Goal: Task Accomplishment & Management: Use online tool/utility

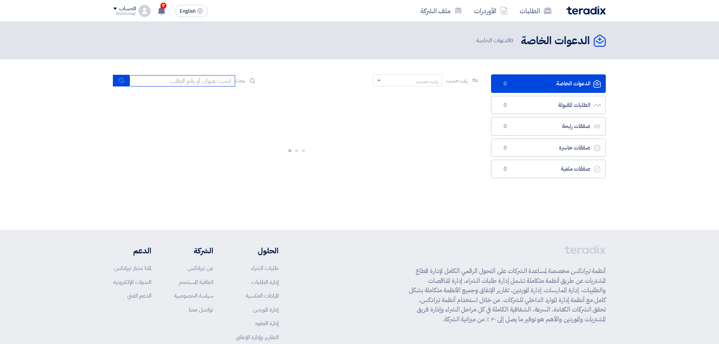
click at [192, 81] on input at bounding box center [182, 80] width 106 height 11
paste input "71576"
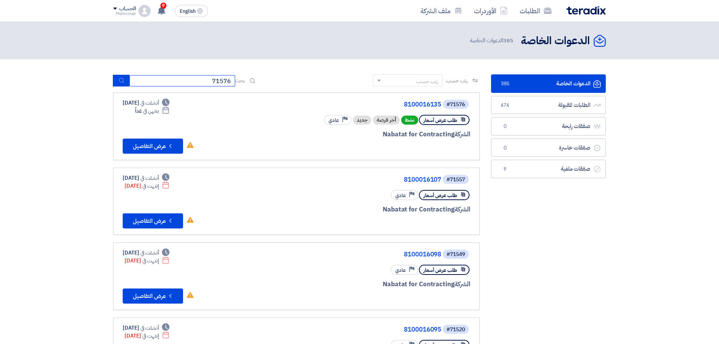
type input "71576"
click at [126, 83] on button "submit" at bounding box center [121, 81] width 17 height 12
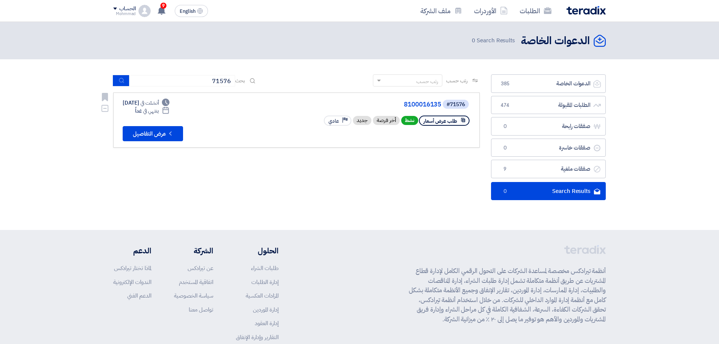
click at [432, 108] on link "8100016135" at bounding box center [365, 104] width 151 height 7
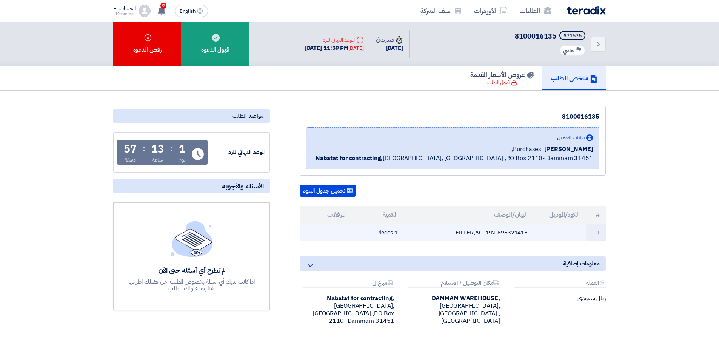
click at [522, 233] on td "FILTER,ACL:P.N-898321413" at bounding box center [469, 233] width 130 height 18
copy td "898321413"
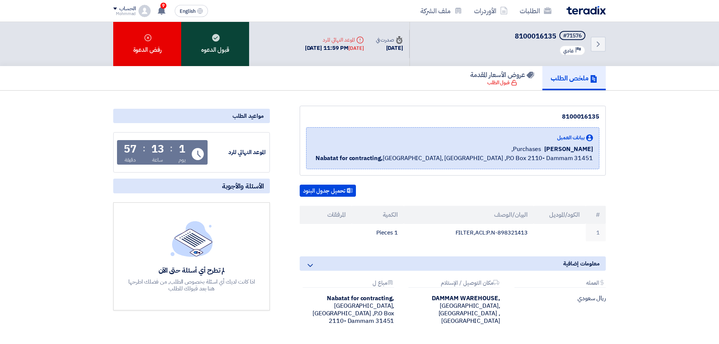
click at [217, 32] on div "قبول الدعوه" at bounding box center [215, 44] width 68 height 44
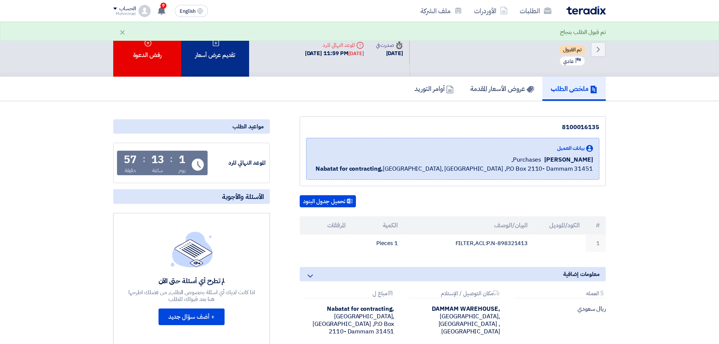
click at [221, 48] on div "تقديم عرض أسعار" at bounding box center [215, 49] width 68 height 55
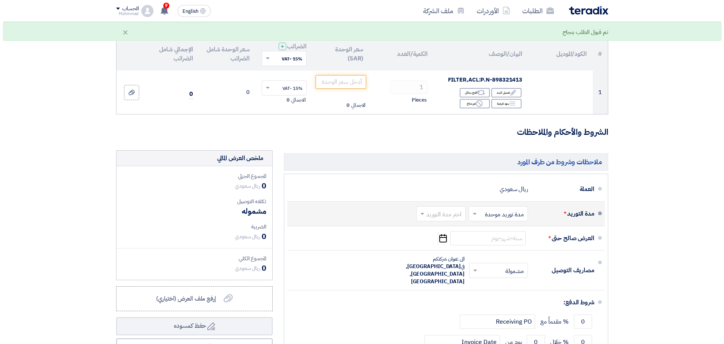
scroll to position [94, 0]
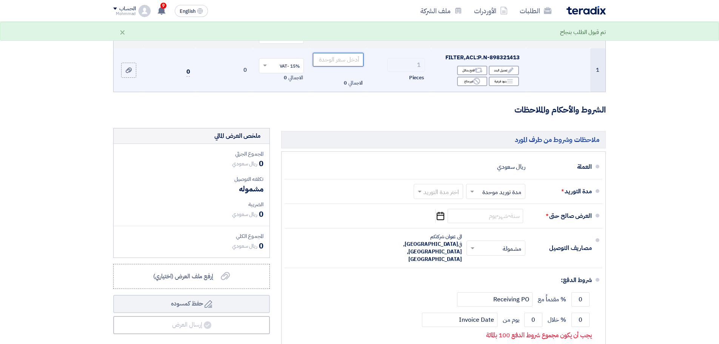
click at [344, 55] on input "number" at bounding box center [338, 60] width 51 height 14
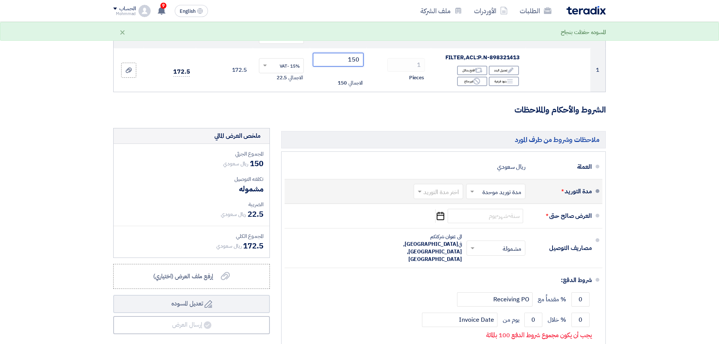
type input "150"
click at [436, 189] on input "text" at bounding box center [437, 191] width 46 height 11
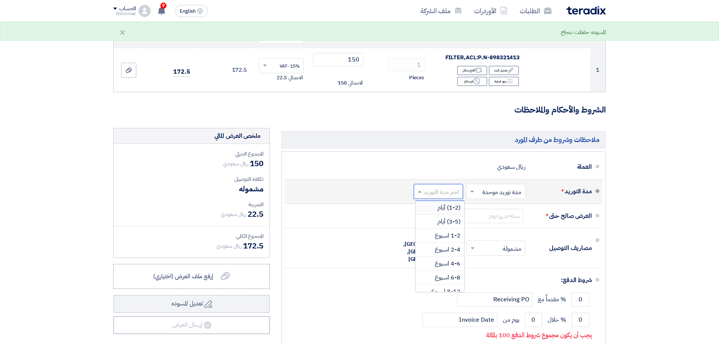
click at [439, 207] on span "(1-2) أيام" at bounding box center [448, 207] width 23 height 9
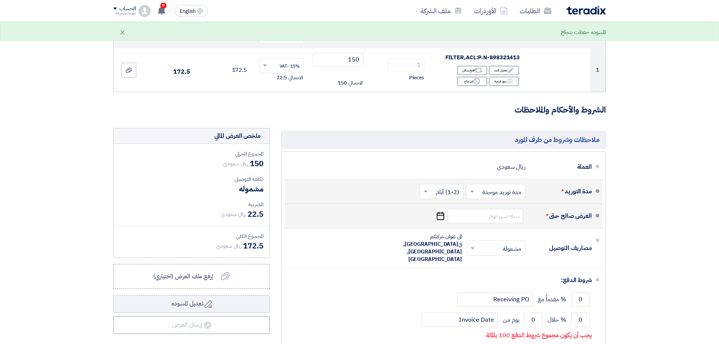
click at [442, 216] on icon "Pick a date" at bounding box center [440, 216] width 10 height 14
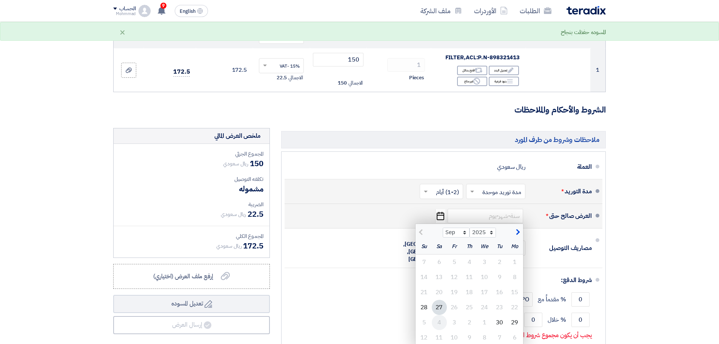
click at [441, 323] on div "4" at bounding box center [439, 322] width 15 height 15
type input "[DATE]"
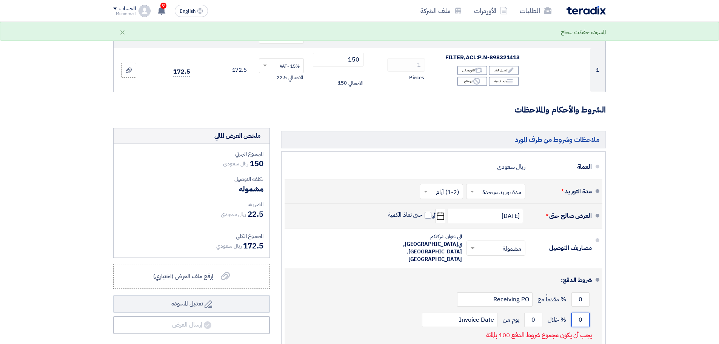
click at [587, 312] on input "0" at bounding box center [580, 319] width 18 height 14
type input "100"
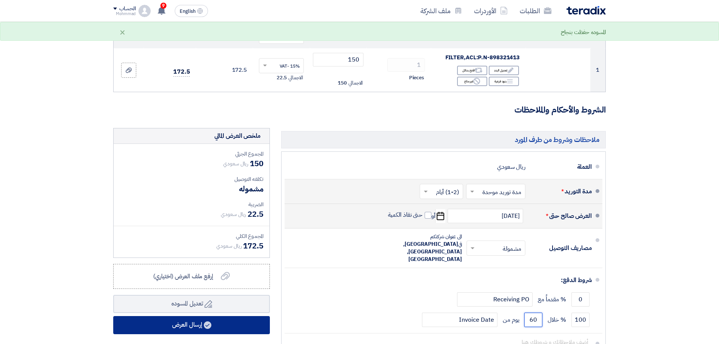
type input "60"
click at [217, 327] on button "إرسال العرض" at bounding box center [191, 325] width 157 height 18
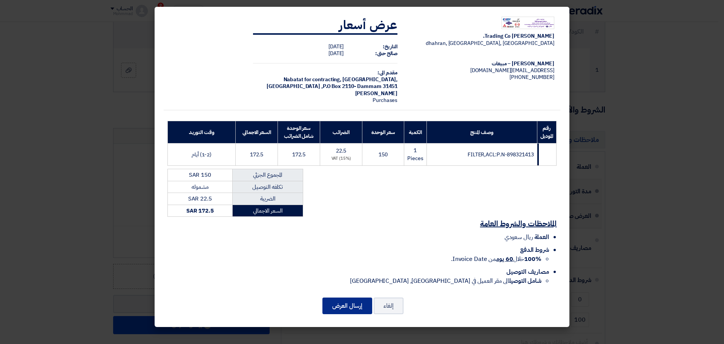
click at [349, 309] on button "إرسال العرض" at bounding box center [348, 305] width 50 height 17
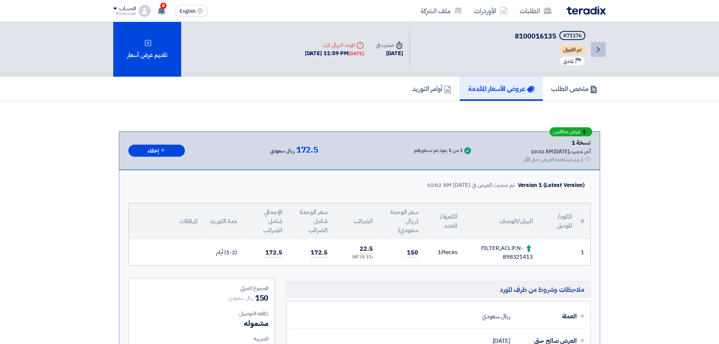
click at [595, 52] on icon "Back" at bounding box center [597, 49] width 9 height 9
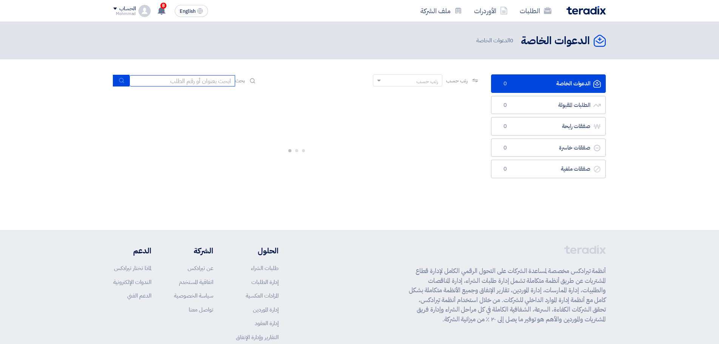
click at [214, 81] on input at bounding box center [182, 80] width 106 height 11
paste input "8100016108"
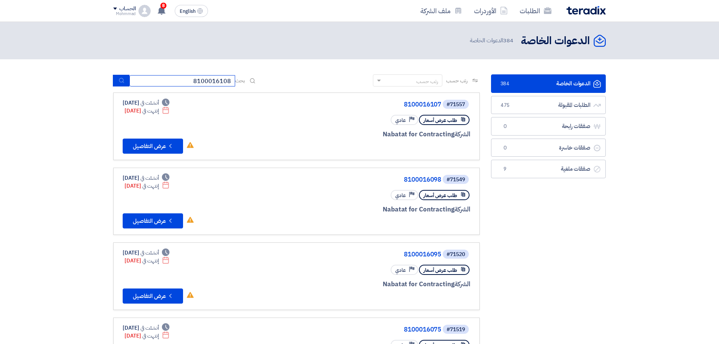
type input "8100016108"
click at [120, 81] on icon "submit" at bounding box center [121, 80] width 6 height 6
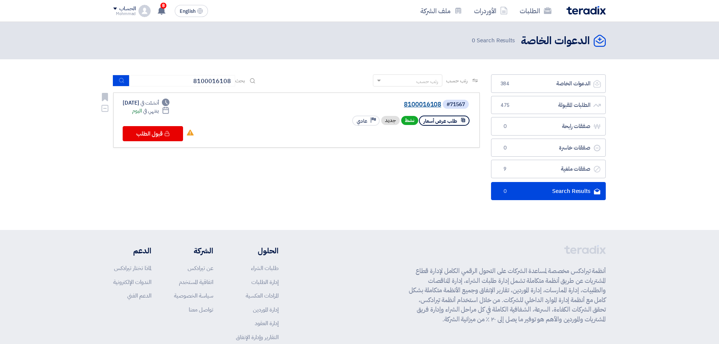
click at [417, 106] on link "8100016108" at bounding box center [365, 104] width 151 height 7
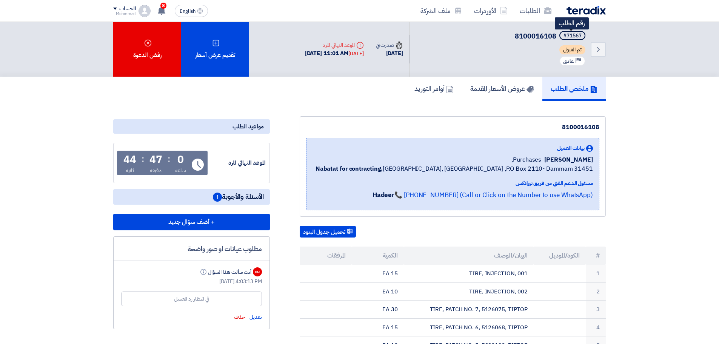
click at [574, 36] on div "#71567" at bounding box center [572, 35] width 18 height 5
copy div "71567"
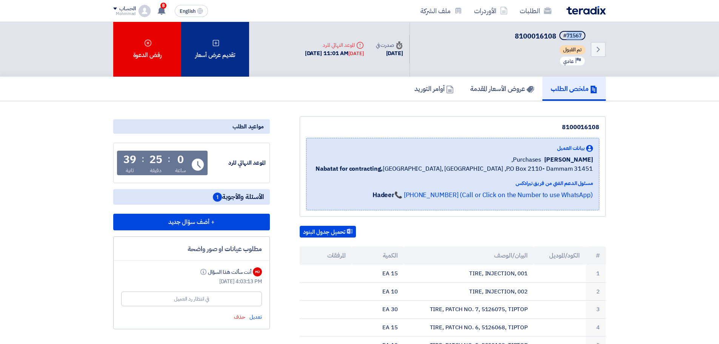
click at [222, 49] on div "تقديم عرض أسعار" at bounding box center [215, 49] width 68 height 55
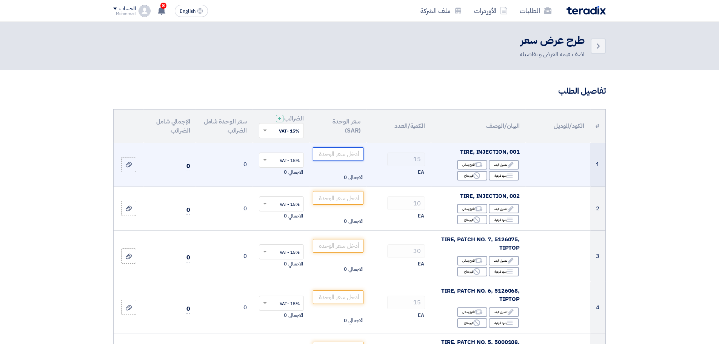
click at [354, 159] on input "number" at bounding box center [338, 154] width 51 height 14
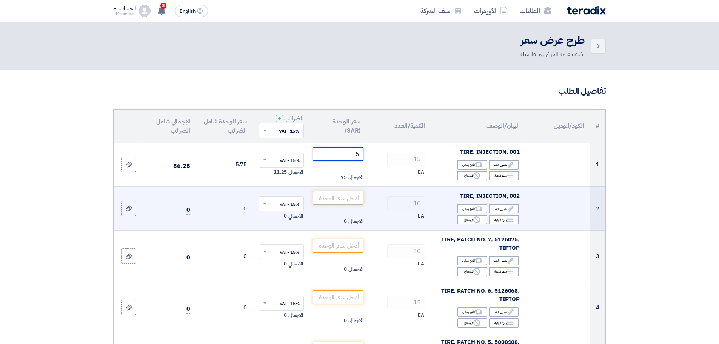
type input "5"
click at [343, 196] on input "number" at bounding box center [338, 198] width 51 height 14
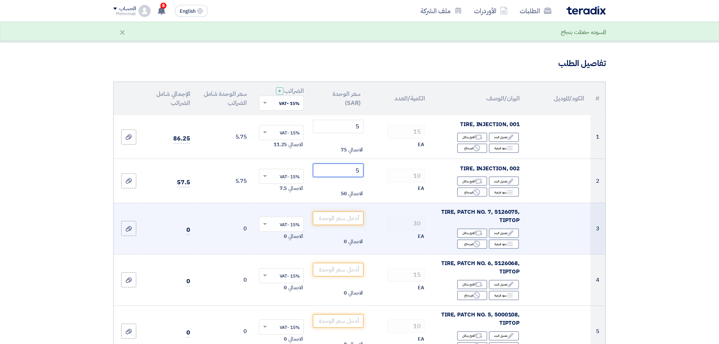
scroll to position [31, 0]
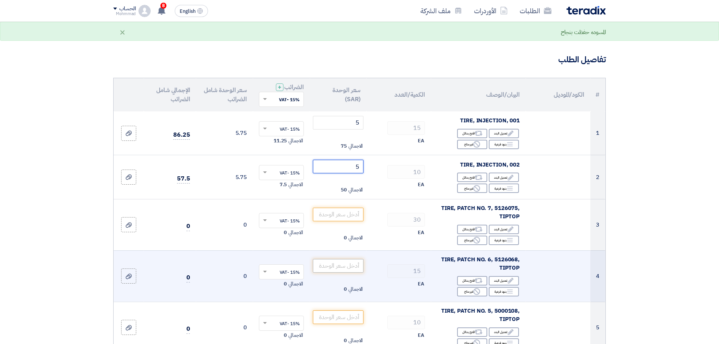
type input "5"
click at [346, 264] on input "number" at bounding box center [338, 266] width 51 height 14
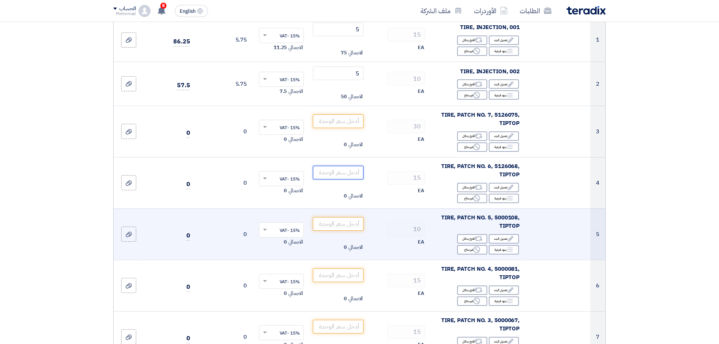
scroll to position [126, 0]
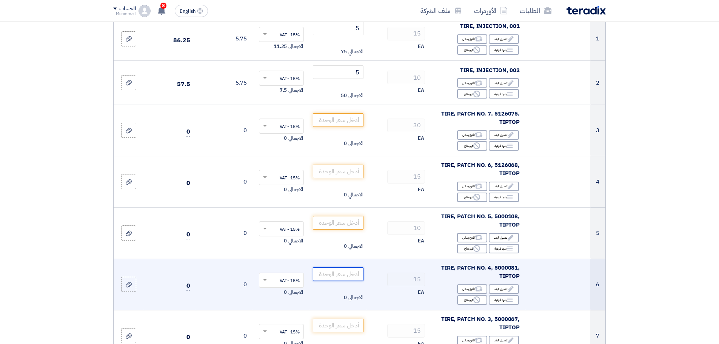
click at [350, 272] on input "number" at bounding box center [338, 274] width 51 height 14
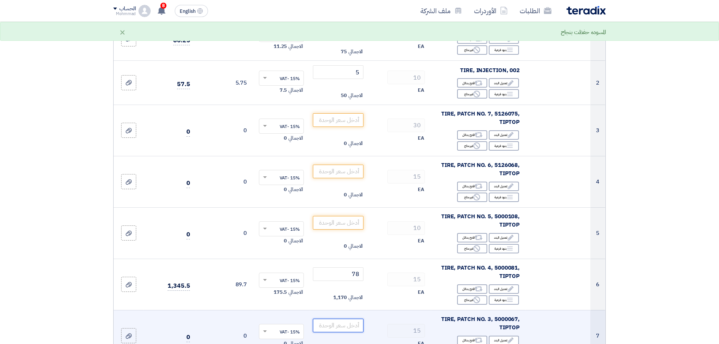
click at [346, 328] on input "number" at bounding box center [338, 325] width 51 height 14
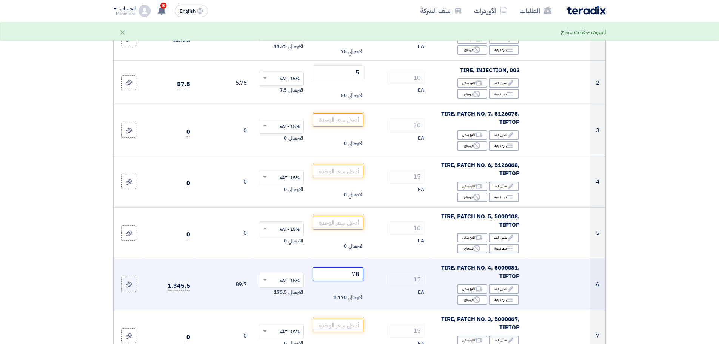
click at [353, 272] on input "78" at bounding box center [338, 274] width 51 height 14
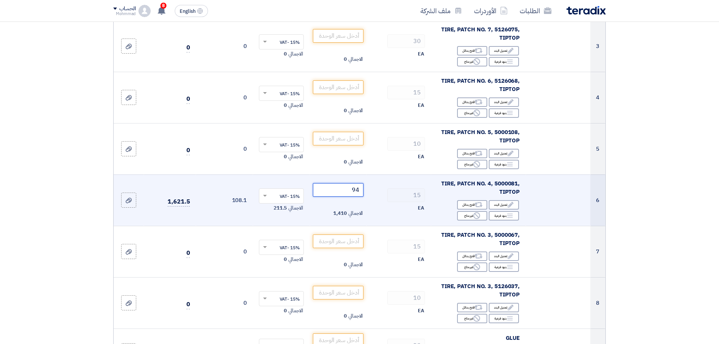
scroll to position [220, 0]
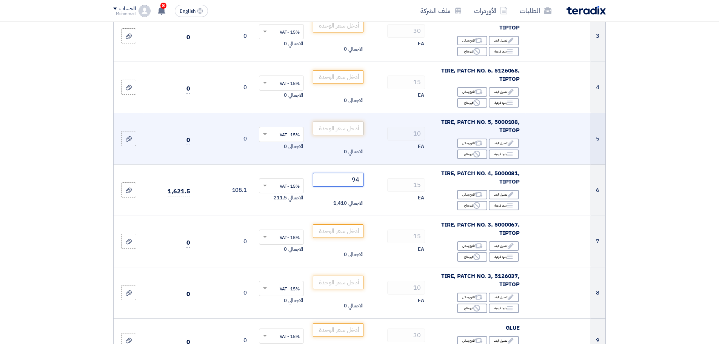
type input "94"
click at [327, 133] on input "number" at bounding box center [338, 128] width 51 height 14
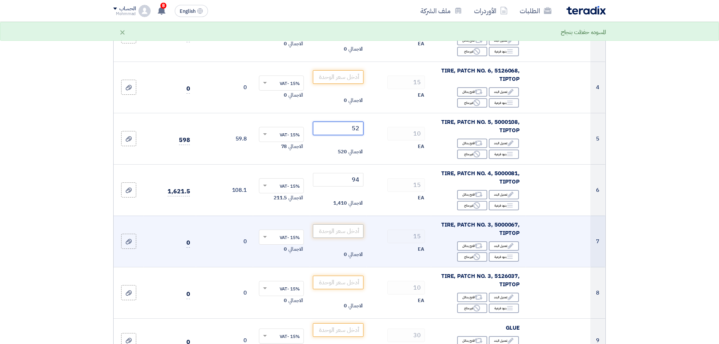
type input "52"
click at [344, 229] on input "number" at bounding box center [338, 231] width 51 height 14
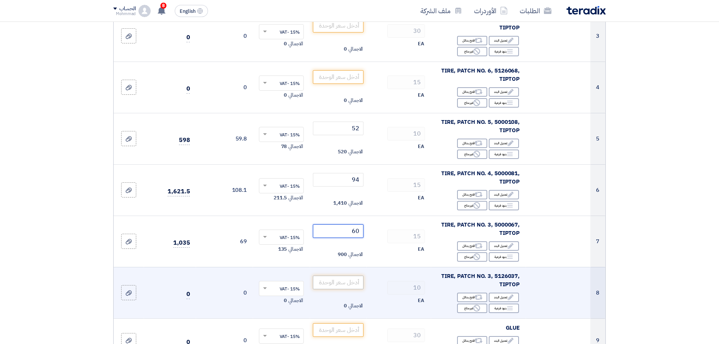
type input "60"
click at [323, 282] on input "number" at bounding box center [338, 282] width 51 height 14
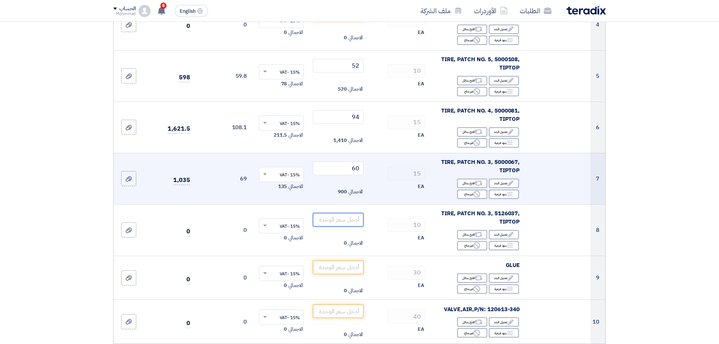
scroll to position [283, 0]
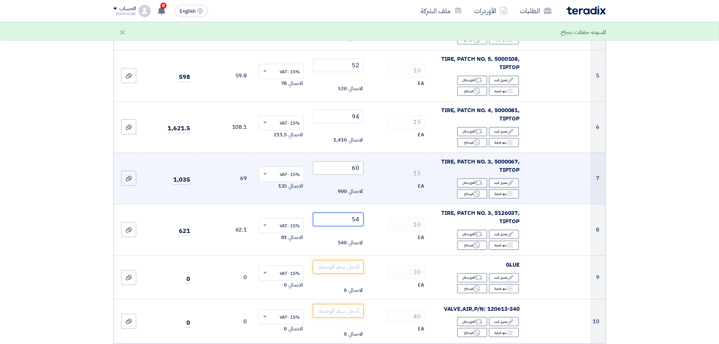
type input "54"
click at [355, 166] on input "60" at bounding box center [338, 168] width 51 height 14
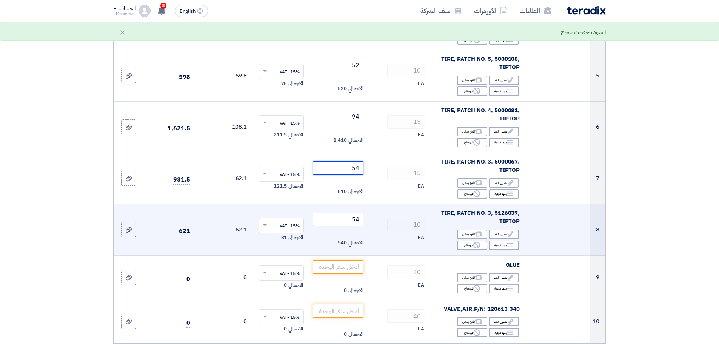
type input "54"
click at [357, 220] on input "54" at bounding box center [338, 219] width 51 height 14
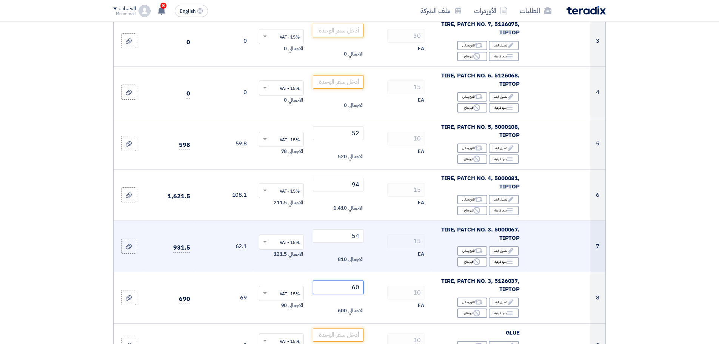
scroll to position [189, 0]
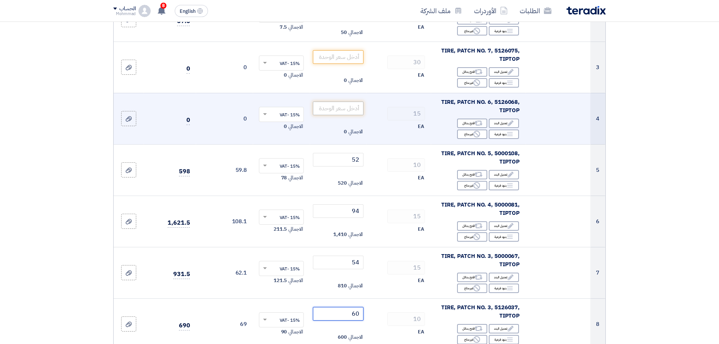
type input "60"
click at [338, 109] on input "number" at bounding box center [338, 108] width 51 height 14
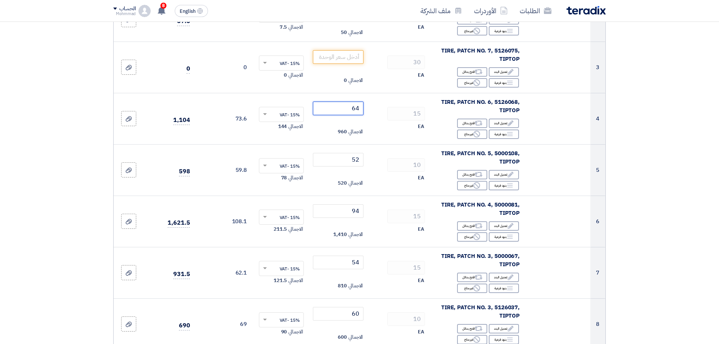
type input "64"
click at [664, 117] on section "تفاصيل الطلب # الكود/الموديل البيان/الوصف الكمية/العدد سعر الوحدة (SAR) الضرائب…" at bounding box center [359, 320] width 719 height 877
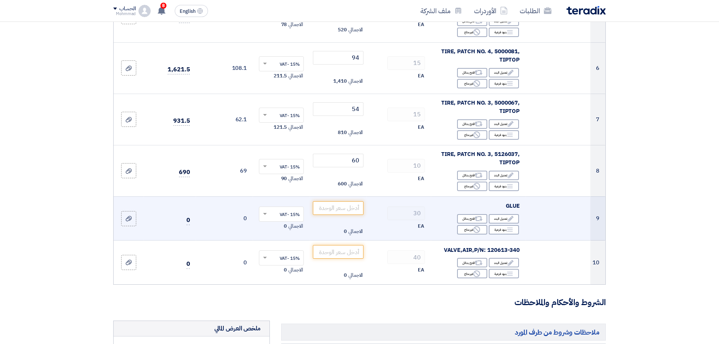
scroll to position [346, 0]
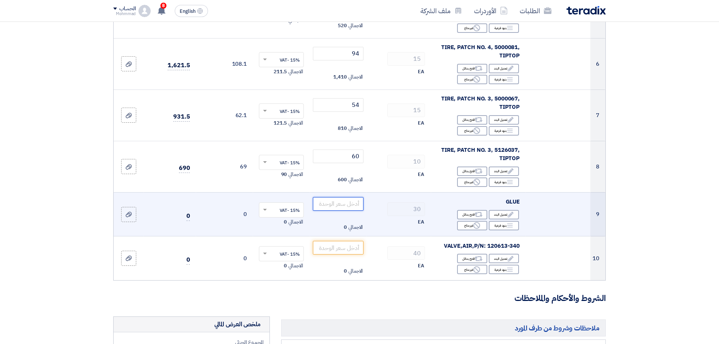
click at [344, 203] on input "number" at bounding box center [338, 204] width 51 height 14
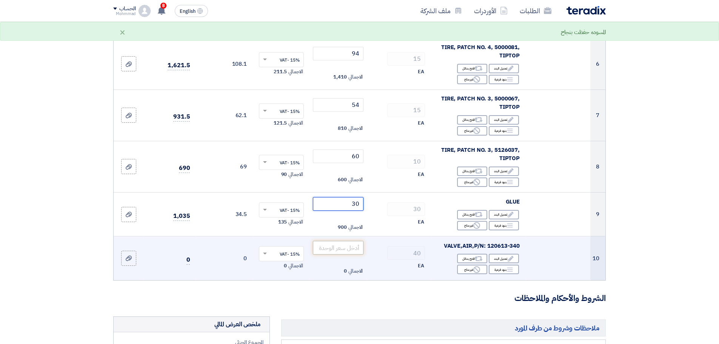
type input "30"
click at [341, 249] on input "number" at bounding box center [338, 248] width 51 height 14
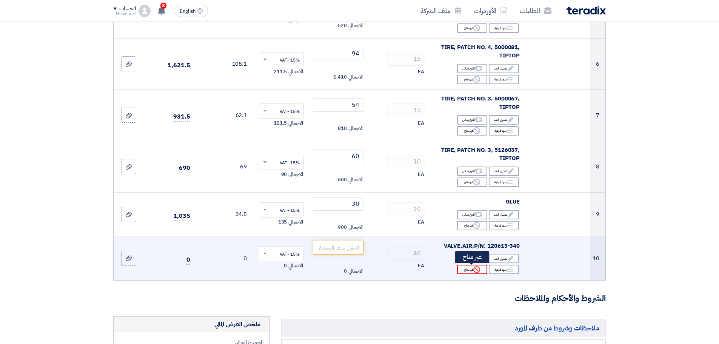
click at [472, 267] on div "Reject غير متاح" at bounding box center [472, 268] width 30 height 9
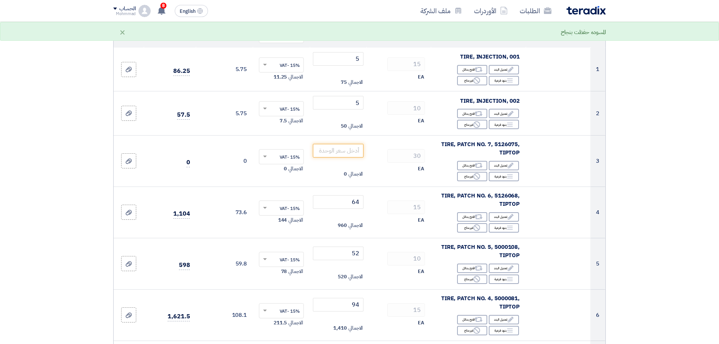
scroll to position [94, 0]
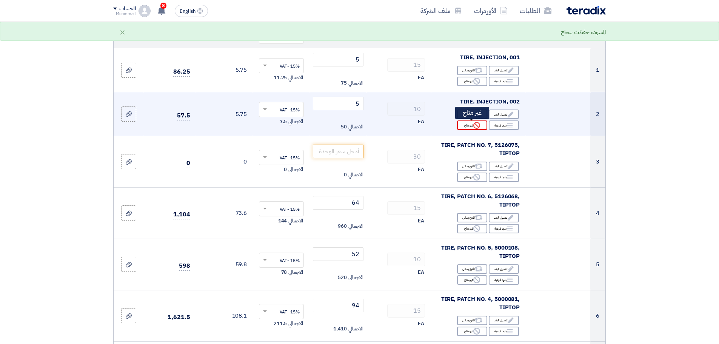
click at [477, 126] on use at bounding box center [476, 125] width 7 height 7
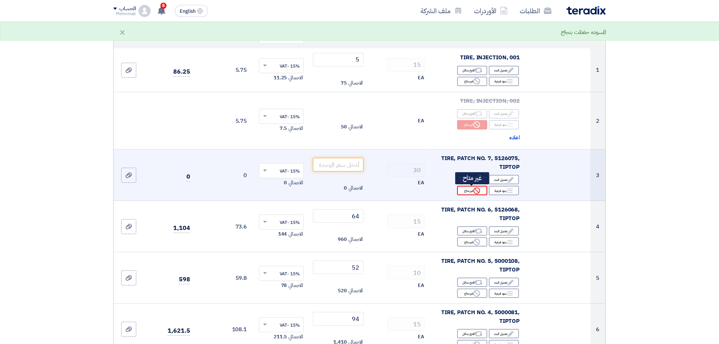
click at [473, 192] on use at bounding box center [476, 190] width 7 height 7
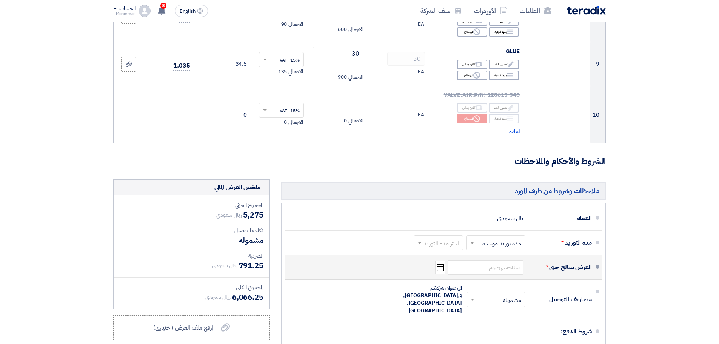
scroll to position [535, 0]
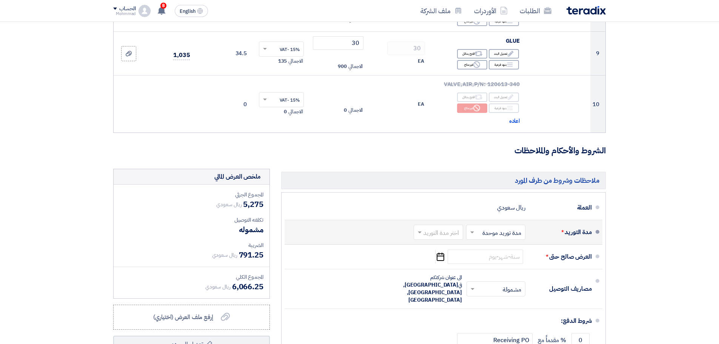
click at [435, 232] on input "text" at bounding box center [437, 232] width 46 height 11
click at [435, 245] on div "(1-2) أيام" at bounding box center [439, 248] width 49 height 14
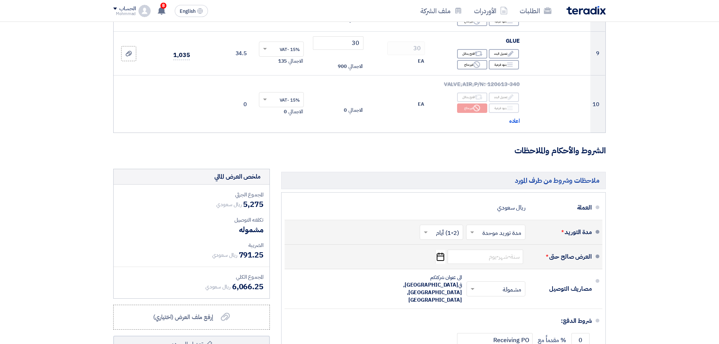
click at [435, 255] on div "العرض صالح حتى * Pick a date" at bounding box center [441, 256] width 301 height 18
click at [440, 257] on icon "Pick a date" at bounding box center [440, 257] width 10 height 14
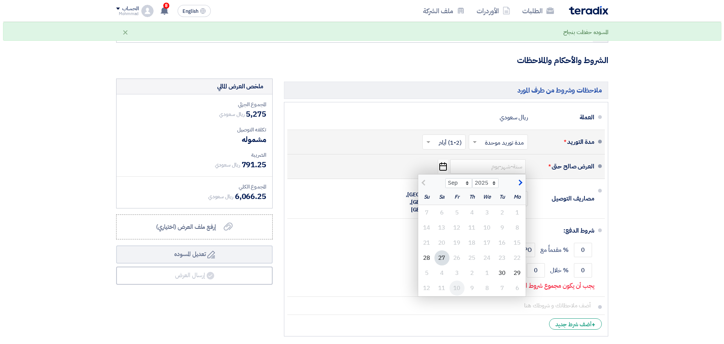
scroll to position [629, 0]
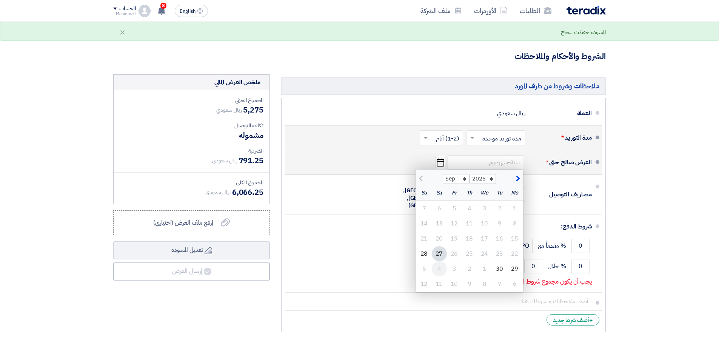
click at [440, 267] on div "4" at bounding box center [439, 268] width 15 height 15
type input "[DATE]"
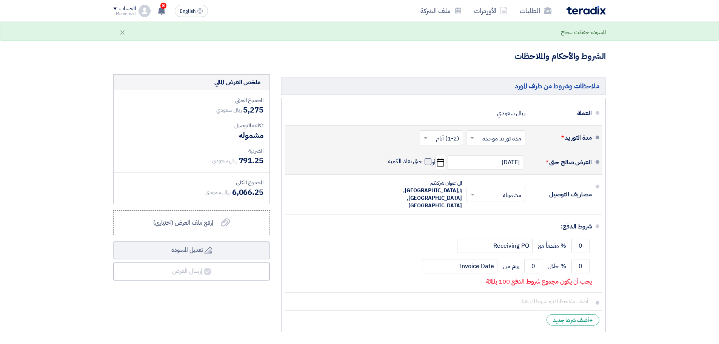
click at [428, 162] on span at bounding box center [427, 161] width 7 height 7
click at [423, 162] on input "حتى نفاذ الكمية" at bounding box center [404, 164] width 36 height 14
checkbox input "true"
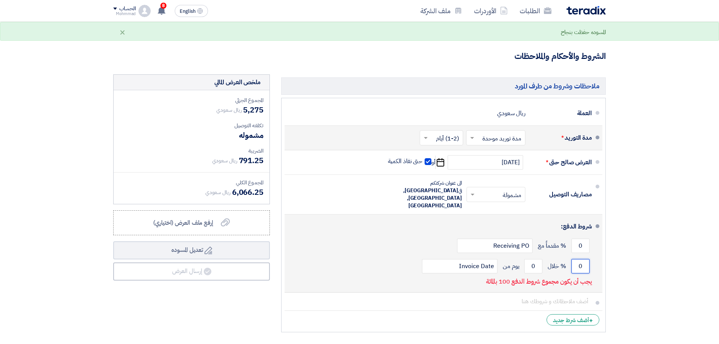
click at [581, 259] on input "0" at bounding box center [580, 266] width 18 height 14
type input "100"
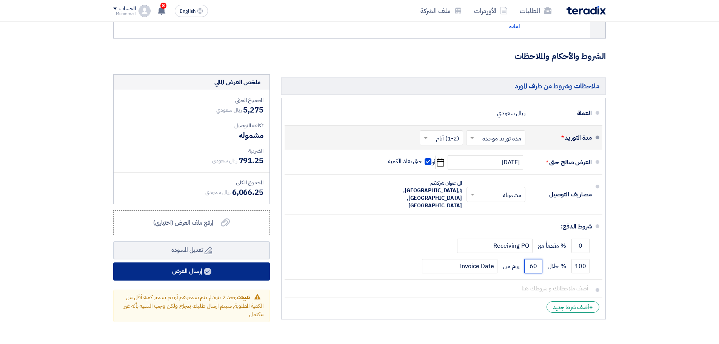
type input "60"
click at [213, 269] on button "إرسال العرض" at bounding box center [191, 271] width 157 height 18
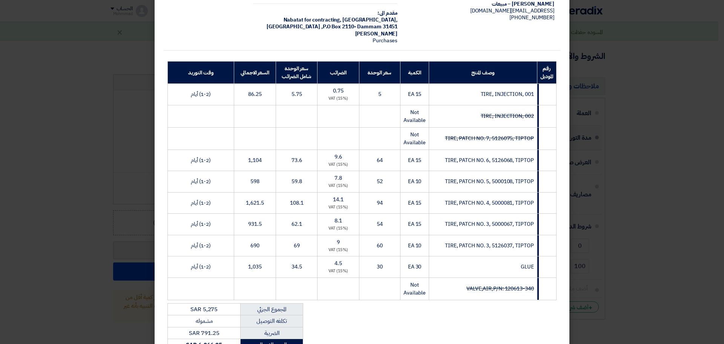
scroll to position [183, 0]
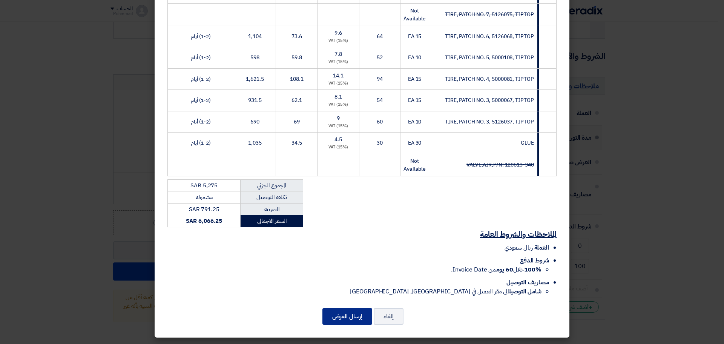
click at [355, 322] on button "إرسال العرض" at bounding box center [348, 316] width 50 height 17
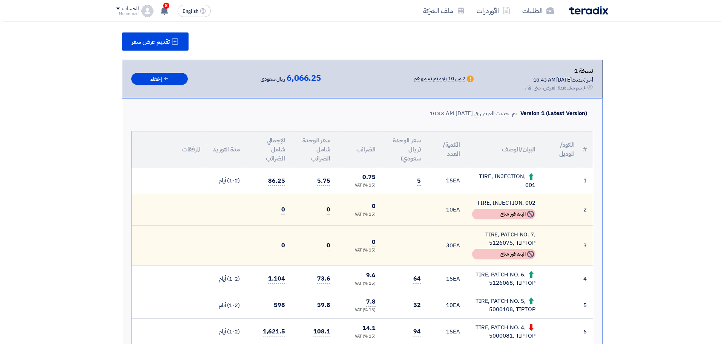
scroll to position [94, 0]
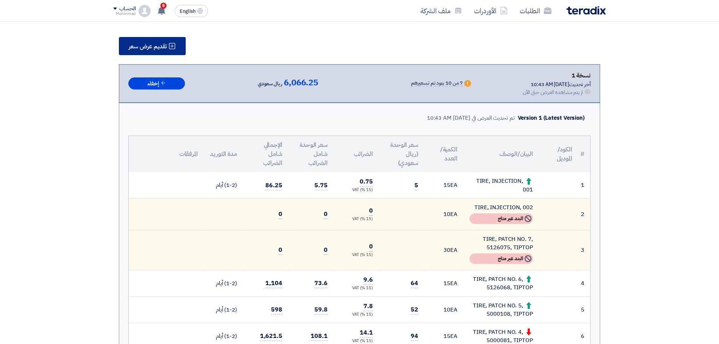
click at [165, 47] on span "تقديم عرض سعر" at bounding box center [148, 46] width 38 height 6
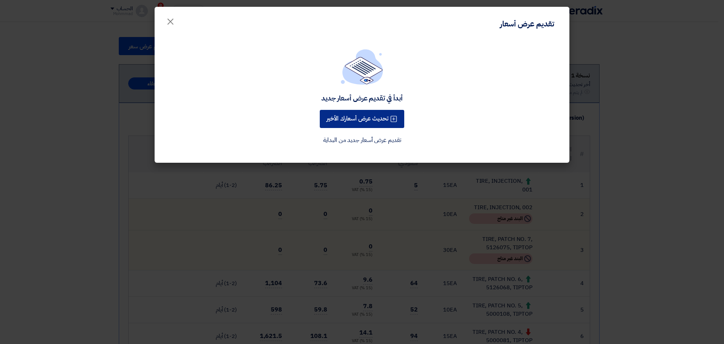
click at [359, 111] on button "تحديث عرض أسعارك الأخير" at bounding box center [362, 119] width 85 height 18
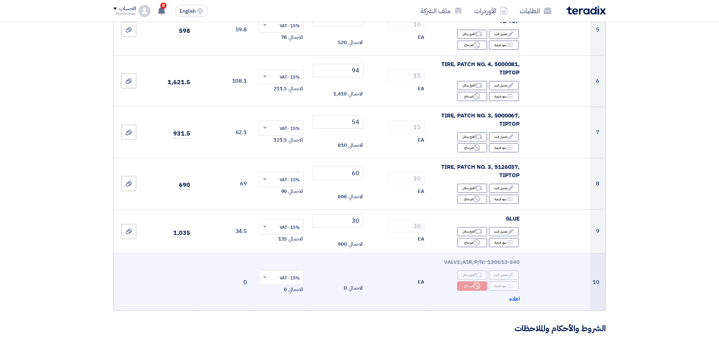
scroll to position [346, 0]
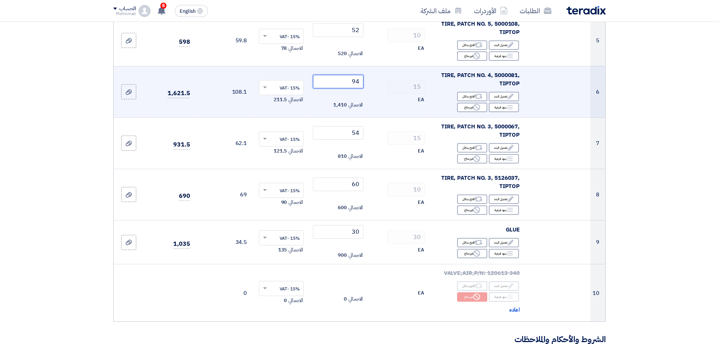
click at [355, 82] on input "94" at bounding box center [338, 82] width 51 height 14
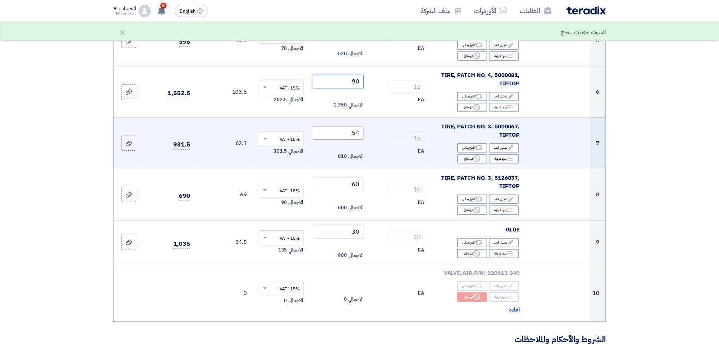
type input "90"
click at [355, 134] on input "54" at bounding box center [338, 133] width 51 height 14
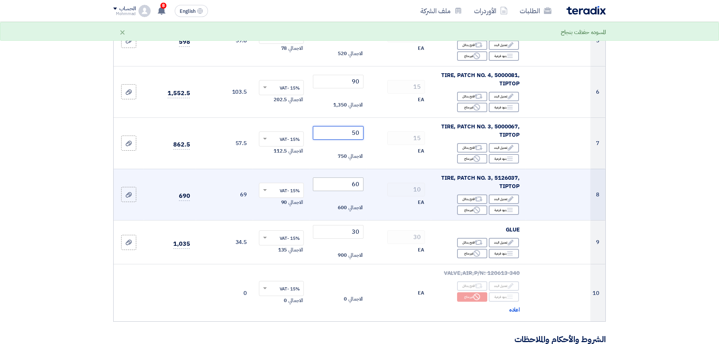
type input "50"
click at [359, 185] on input "60" at bounding box center [338, 184] width 51 height 14
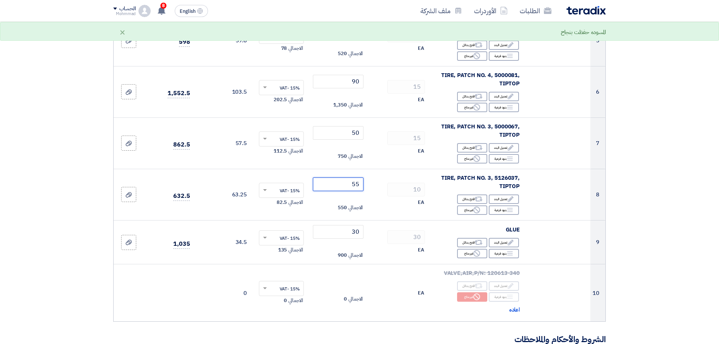
type input "55"
click at [49, 270] on section "تفاصيل الطلب # الكود/الموديل البيان/الوصف الكمية/العدد سعر الوحدة (SAR) الضرائب…" at bounding box center [359, 176] width 719 height 905
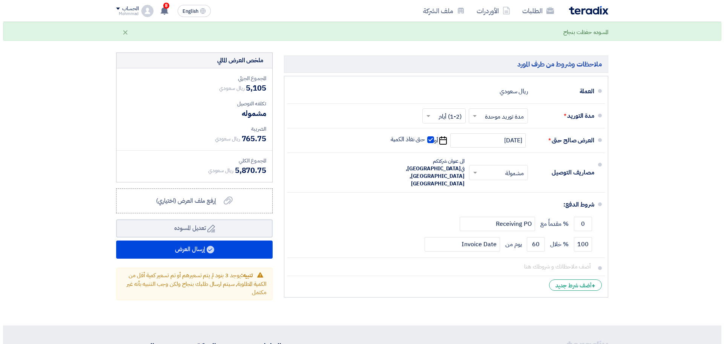
scroll to position [692, 0]
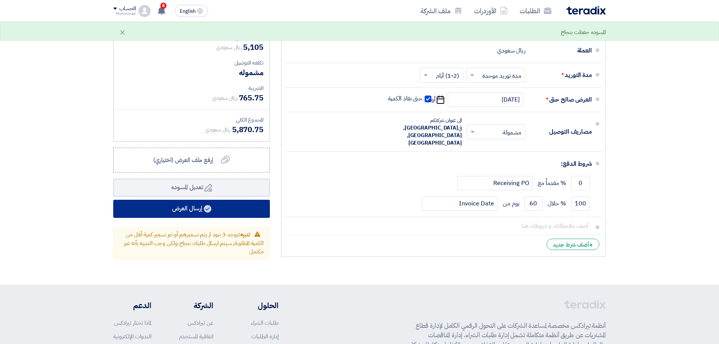
click at [192, 212] on button "إرسال العرض" at bounding box center [191, 209] width 157 height 18
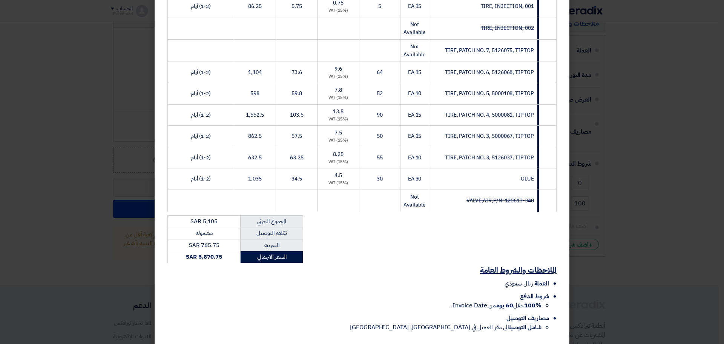
scroll to position [157, 0]
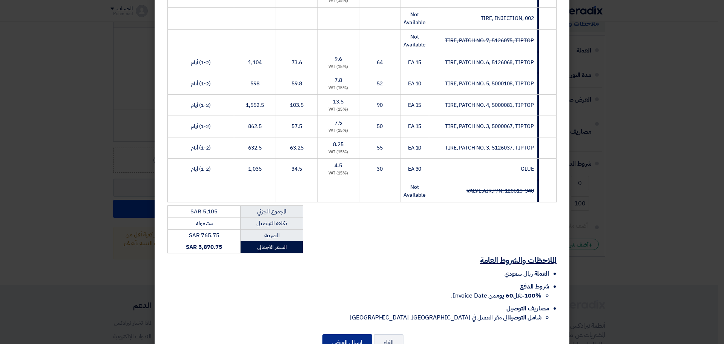
click at [356, 336] on button "إرسال العرض" at bounding box center [348, 342] width 50 height 17
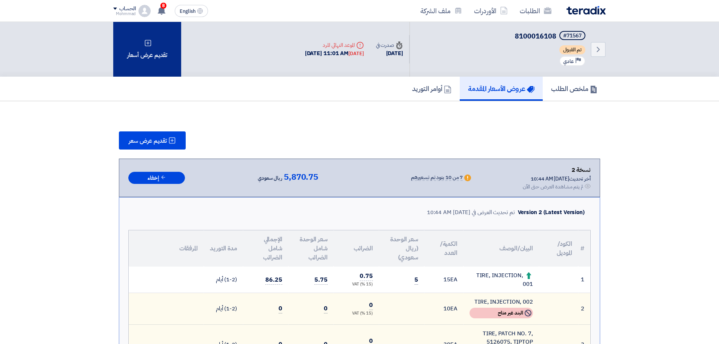
click at [151, 61] on div "تقديم عرض أسعار" at bounding box center [147, 49] width 68 height 55
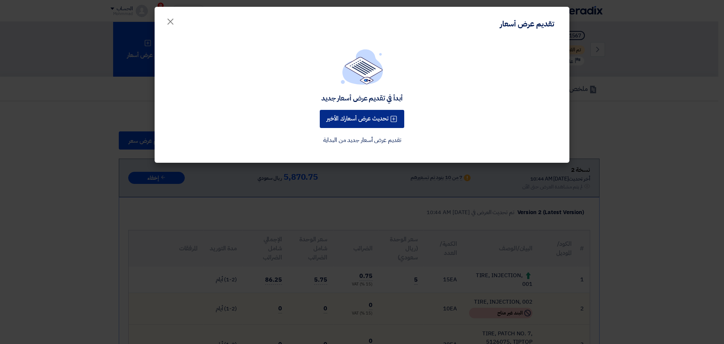
click at [351, 121] on button "تحديث عرض أسعارك الأخير" at bounding box center [362, 119] width 85 height 18
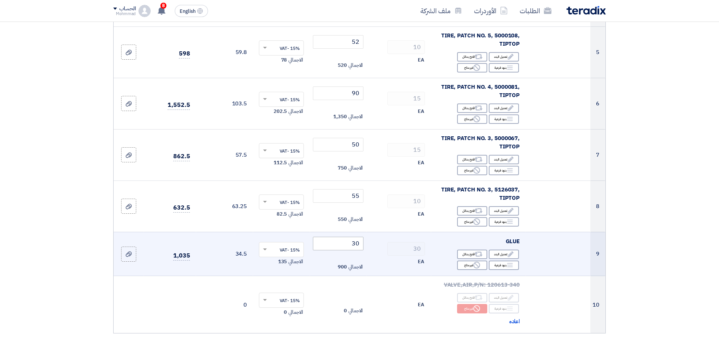
scroll to position [314, 0]
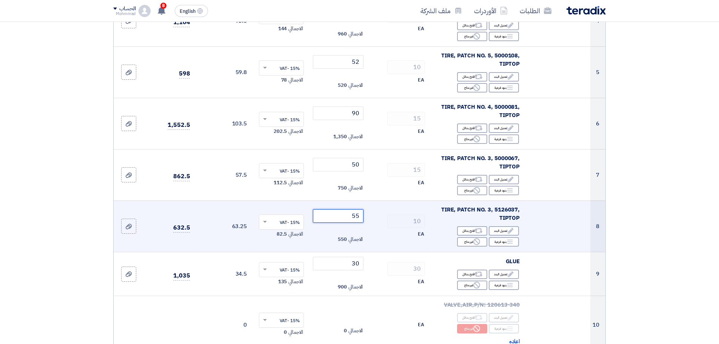
click at [356, 216] on input "55" at bounding box center [338, 216] width 51 height 14
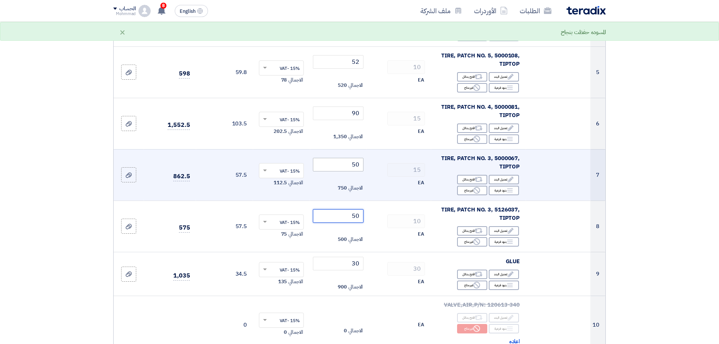
type input "50"
click at [359, 168] on input "50" at bounding box center [338, 165] width 51 height 14
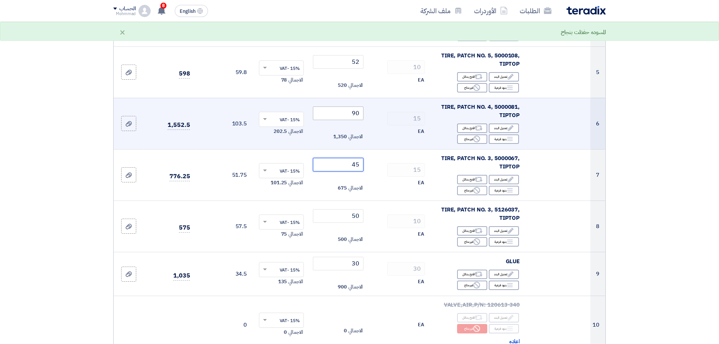
type input "45"
click at [347, 112] on input "90" at bounding box center [338, 113] width 51 height 14
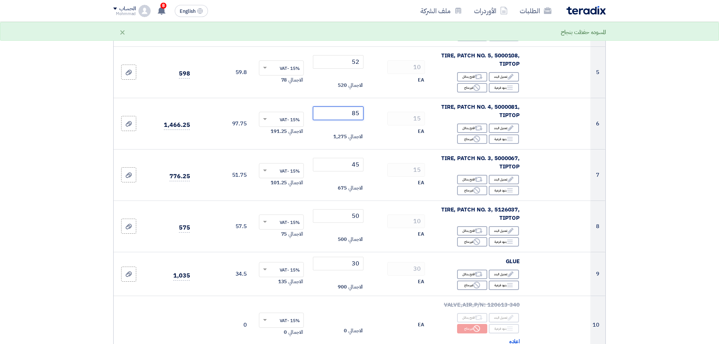
type input "85"
click at [669, 159] on section "تفاصيل الطلب # الكود/الموديل البيان/الوصف الكمية/العدد سعر الوحدة (SAR) الضرائب…" at bounding box center [359, 208] width 719 height 905
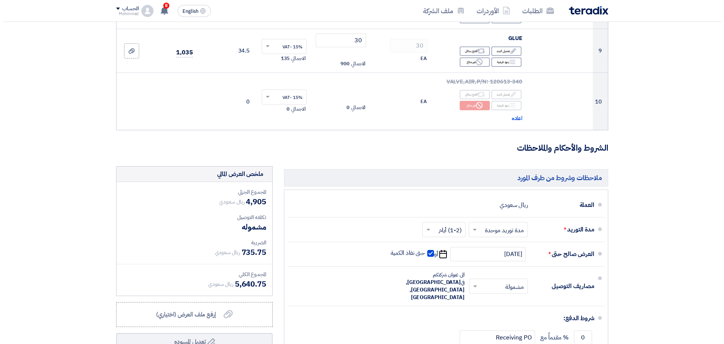
scroll to position [597, 0]
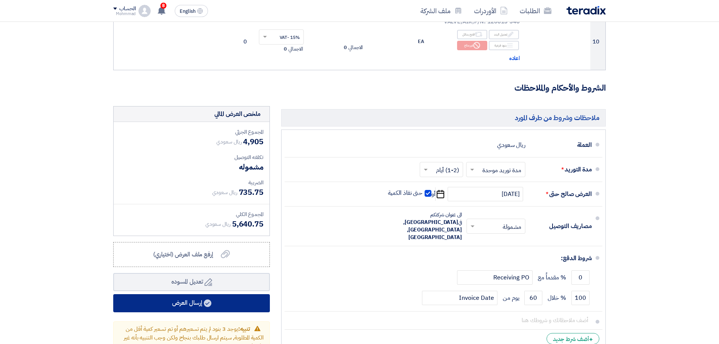
click at [181, 310] on button "إرسال العرض" at bounding box center [191, 303] width 157 height 18
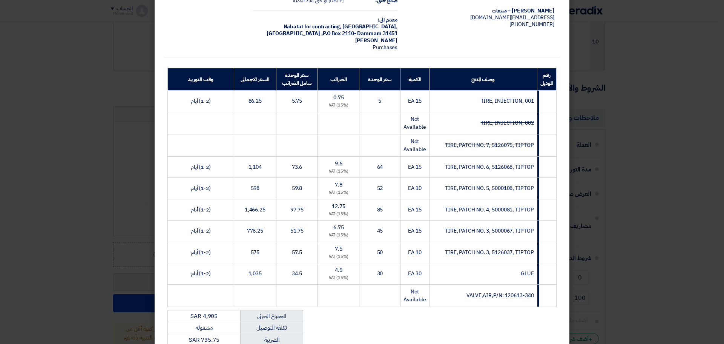
scroll to position [157, 0]
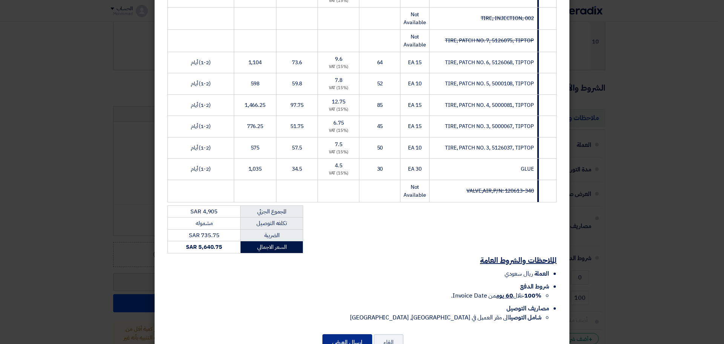
click at [357, 337] on button "إرسال العرض" at bounding box center [348, 342] width 50 height 17
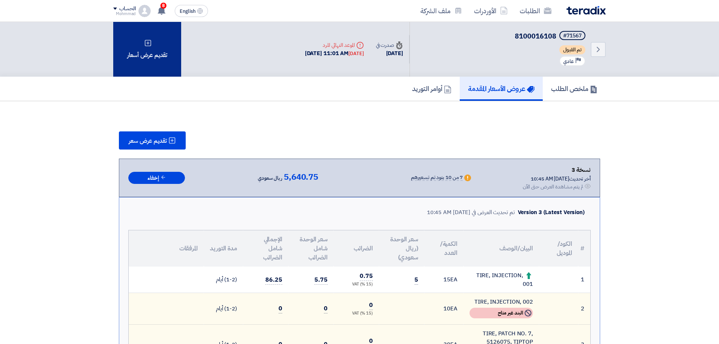
click at [140, 61] on div "تقديم عرض أسعار" at bounding box center [147, 49] width 68 height 55
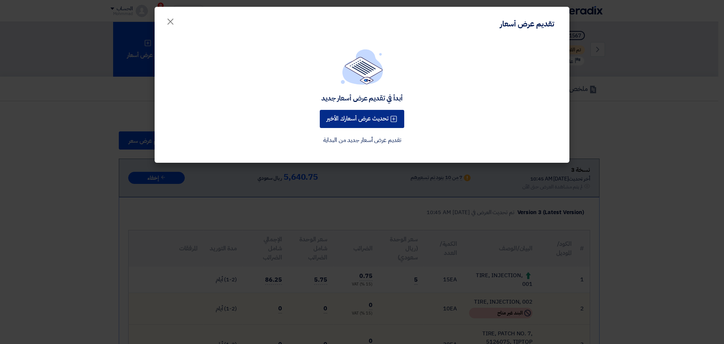
click at [360, 119] on button "تحديث عرض أسعارك الأخير" at bounding box center [362, 119] width 85 height 18
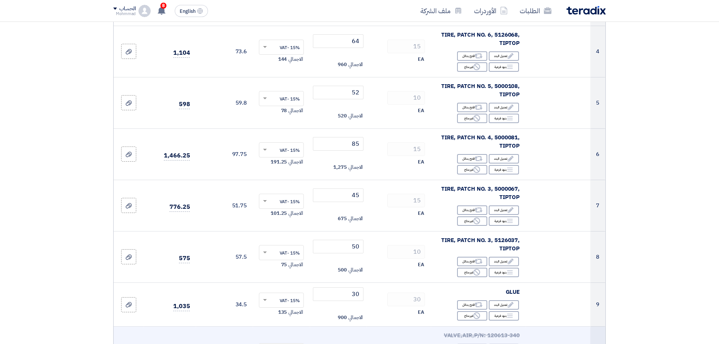
scroll to position [283, 0]
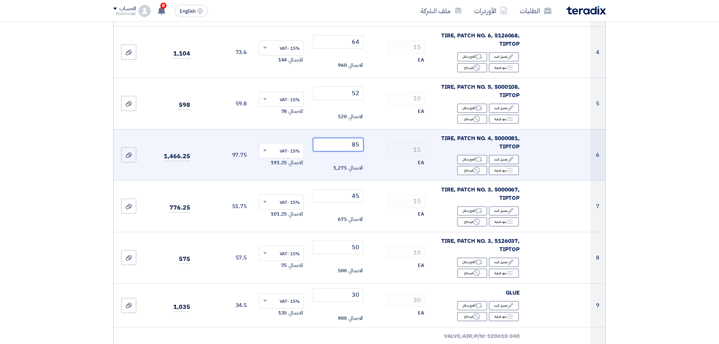
click at [358, 144] on input "85" at bounding box center [338, 145] width 51 height 14
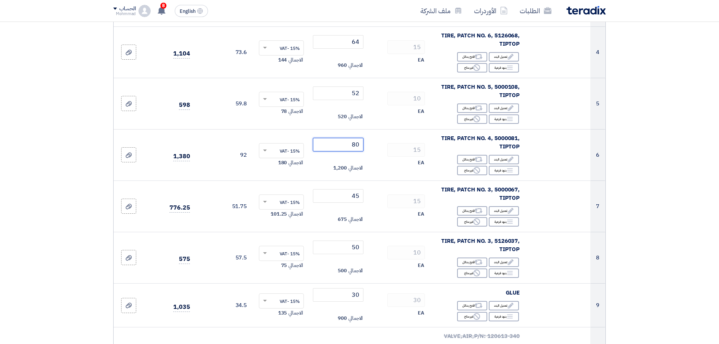
type input "80"
click at [696, 138] on section "تفاصيل الطلب # الكود/الموديل البيان/الوصف الكمية/العدد سعر الوحدة (SAR) الضرائب…" at bounding box center [359, 239] width 719 height 905
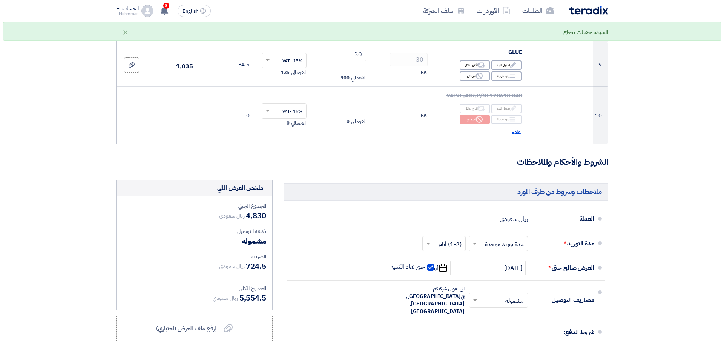
scroll to position [629, 0]
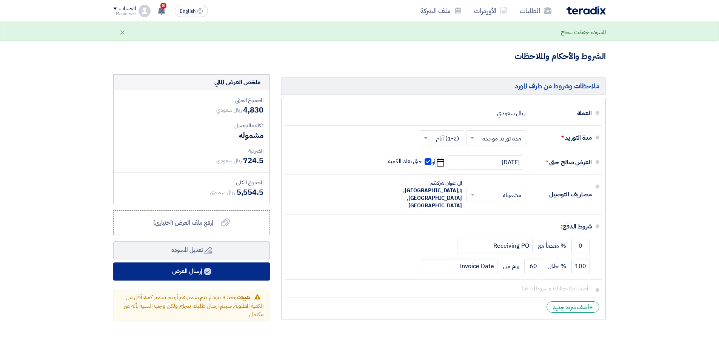
click at [192, 280] on button "إرسال العرض" at bounding box center [191, 271] width 157 height 18
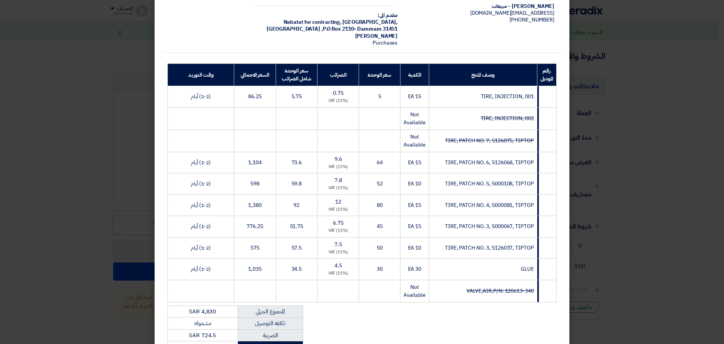
scroll to position [183, 0]
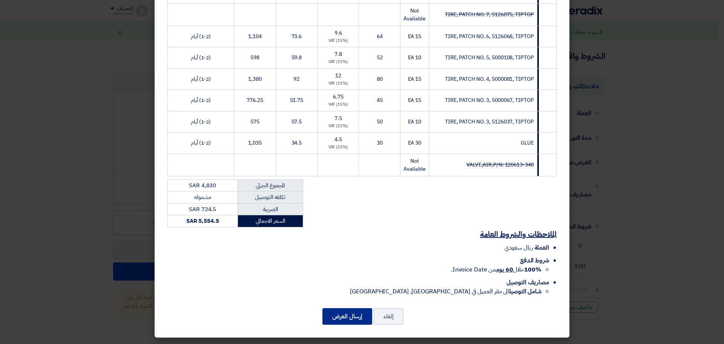
click at [357, 311] on button "إرسال العرض" at bounding box center [348, 316] width 50 height 17
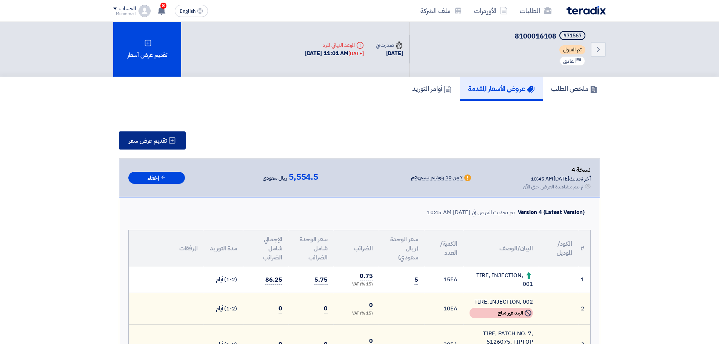
click at [153, 140] on span "تقديم عرض سعر" at bounding box center [148, 141] width 38 height 6
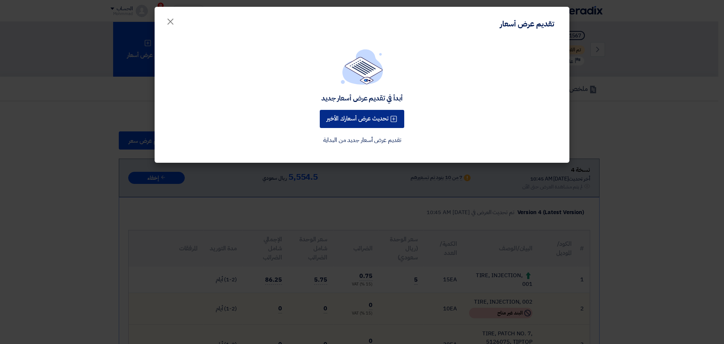
click at [372, 117] on button "تحديث عرض أسعارك الأخير" at bounding box center [362, 119] width 85 height 18
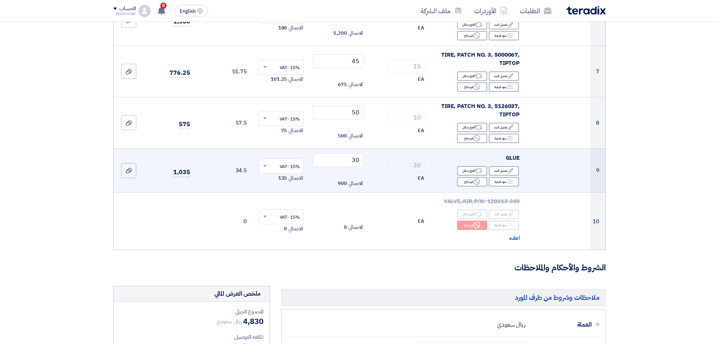
scroll to position [377, 0]
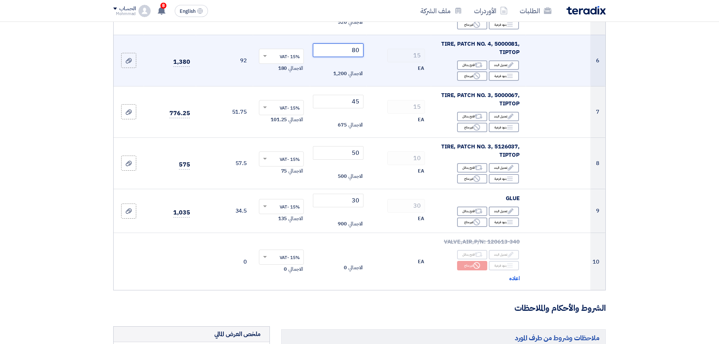
click at [352, 48] on input "80" at bounding box center [338, 50] width 51 height 14
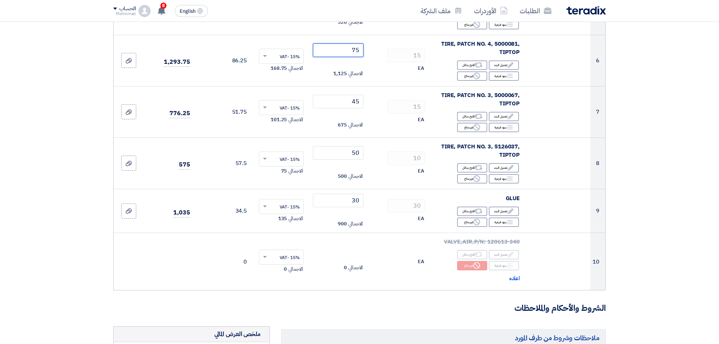
type input "75"
click at [684, 136] on section "تفاصيل الطلب # الكود/الموديل البيان/الوصف الكمية/العدد سعر الوحدة (SAR) الضرائب…" at bounding box center [359, 145] width 719 height 905
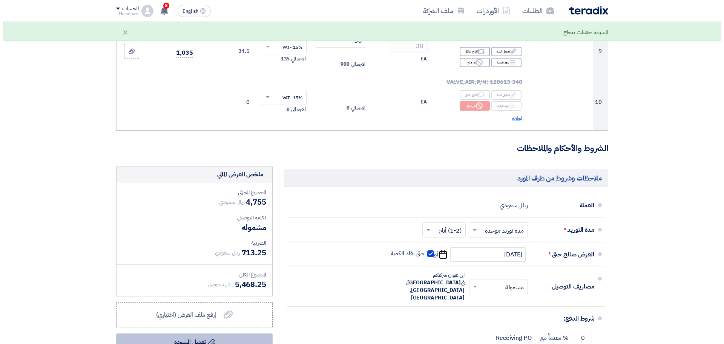
scroll to position [629, 0]
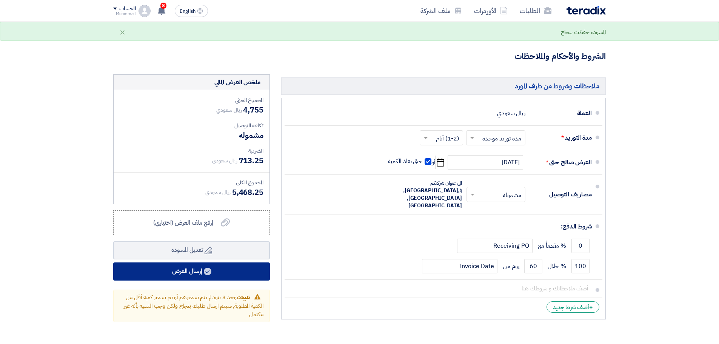
click at [197, 267] on button "إرسال العرض" at bounding box center [191, 271] width 157 height 18
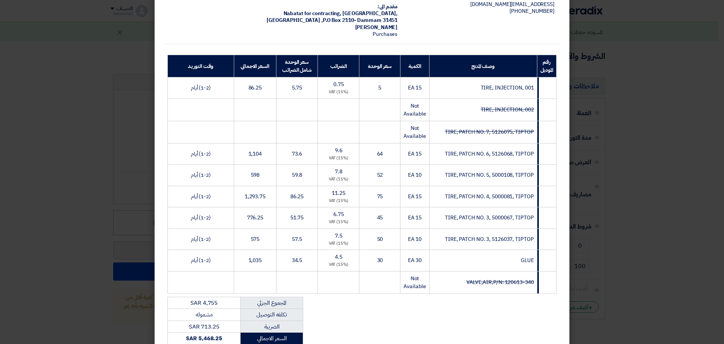
scroll to position [183, 0]
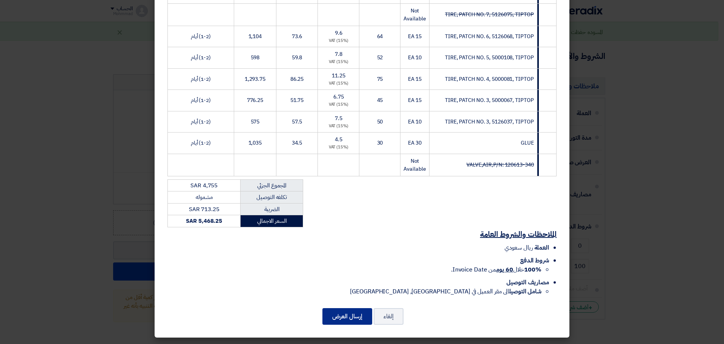
click at [354, 315] on button "إرسال العرض" at bounding box center [348, 316] width 50 height 17
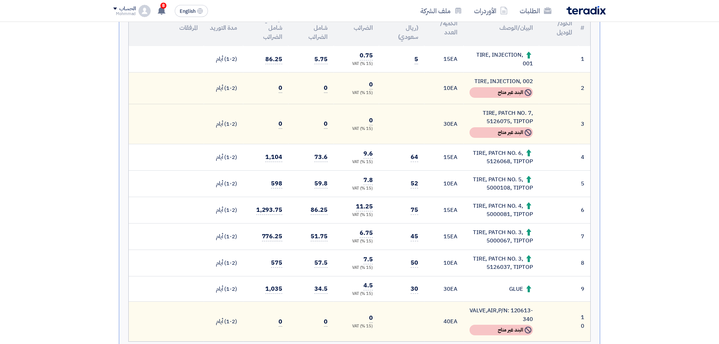
scroll to position [220, 0]
drag, startPoint x: 493, startPoint y: 310, endPoint x: 533, endPoint y: 319, distance: 40.6
click at [533, 319] on td "VALVE,AIR,P/N: 120613-340 Not Available البند غير متاح" at bounding box center [500, 322] width 75 height 40
click at [529, 318] on div "VALVE,AIR,P/N: 120613-340" at bounding box center [500, 314] width 63 height 17
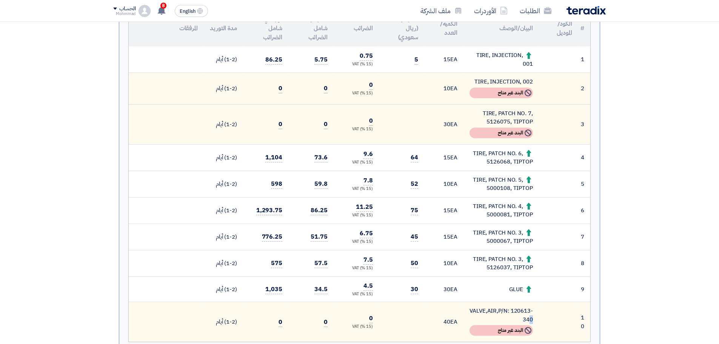
click at [529, 318] on div "VALVE,AIR,P/N: 120613-340" at bounding box center [500, 314] width 63 height 17
copy td "VALVE,AIR,P/N: 120613-340"
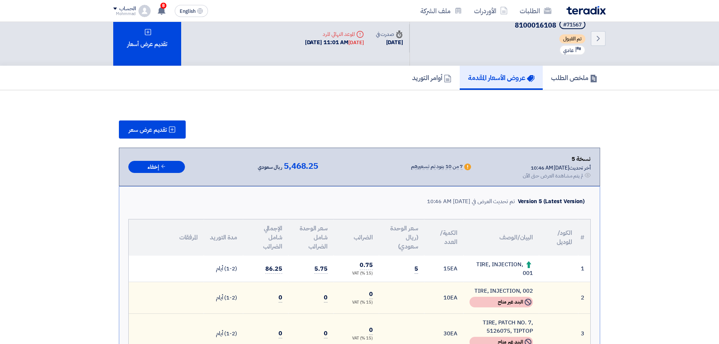
scroll to position [0, 0]
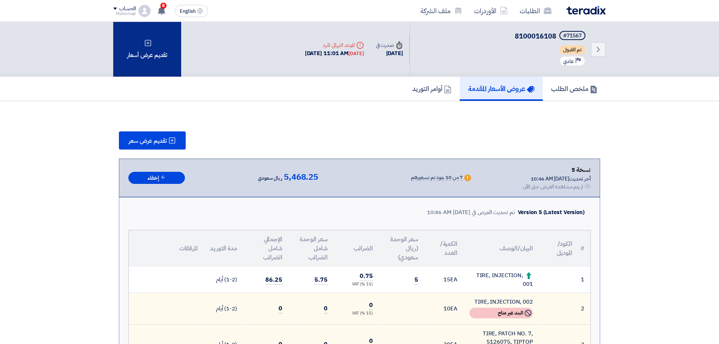
click at [152, 52] on div "تقديم عرض أسعار" at bounding box center [147, 49] width 68 height 55
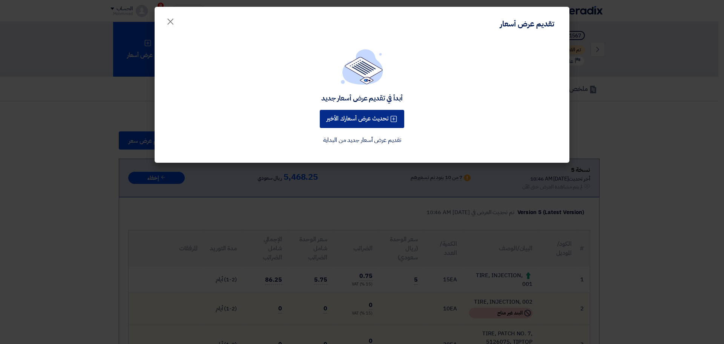
click at [368, 113] on button "تحديث عرض أسعارك الأخير" at bounding box center [362, 119] width 85 height 18
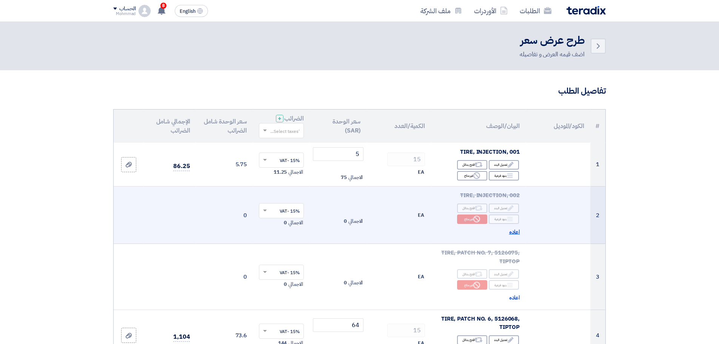
click at [516, 232] on span "اعاده" at bounding box center [514, 231] width 11 height 9
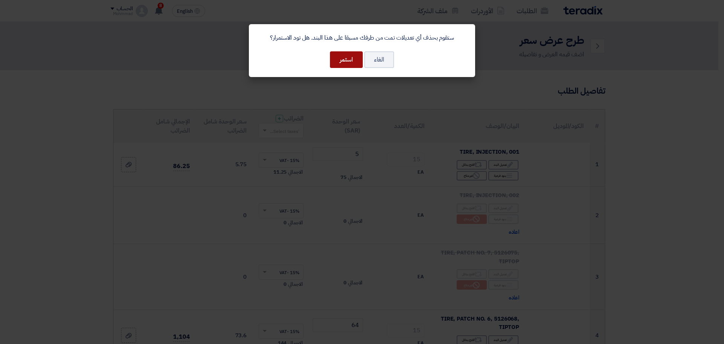
click at [351, 60] on button "استمر" at bounding box center [346, 59] width 33 height 17
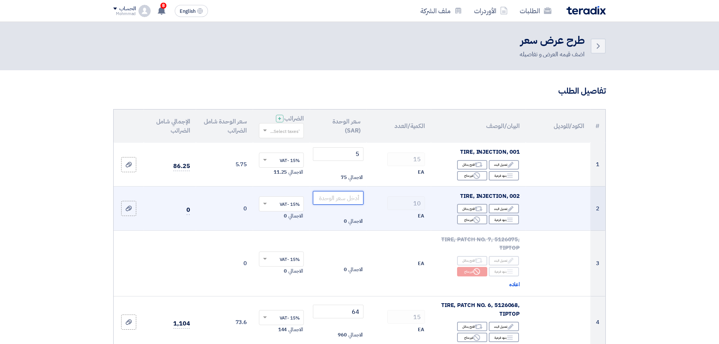
click at [347, 197] on input "number" at bounding box center [338, 198] width 51 height 14
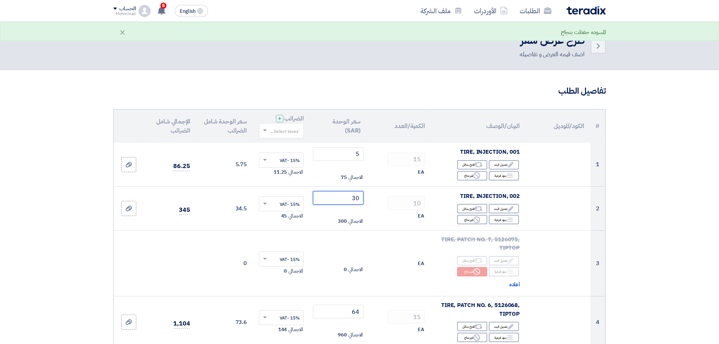
type input "30"
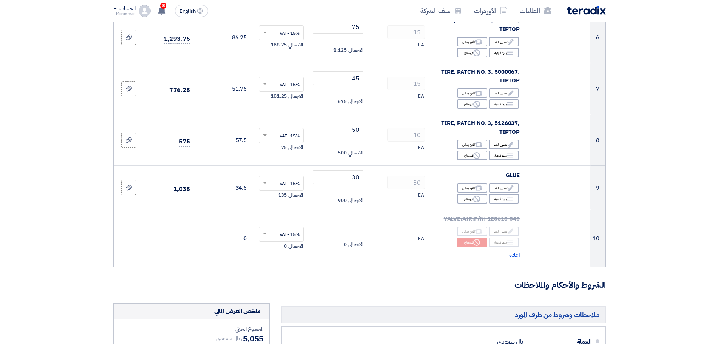
scroll to position [409, 0]
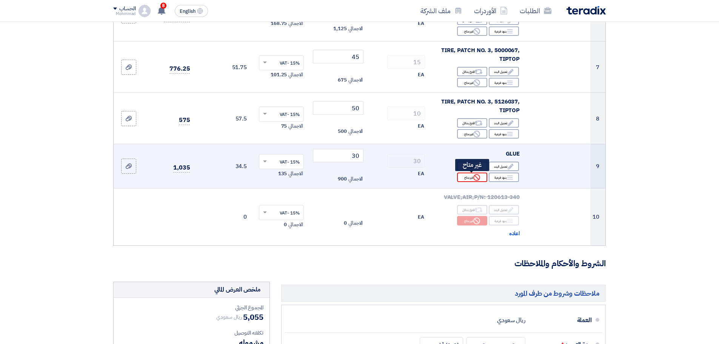
click at [471, 175] on div "Reject غير متاح" at bounding box center [472, 176] width 30 height 9
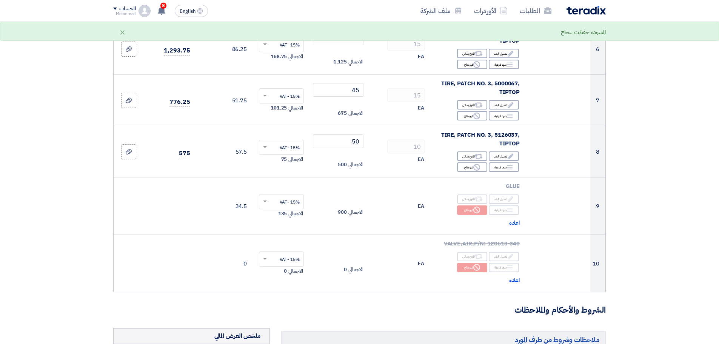
scroll to position [377, 0]
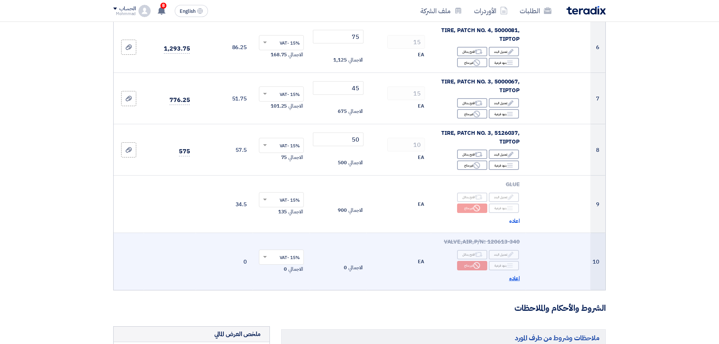
click at [515, 278] on span "اعاده" at bounding box center [514, 278] width 11 height 9
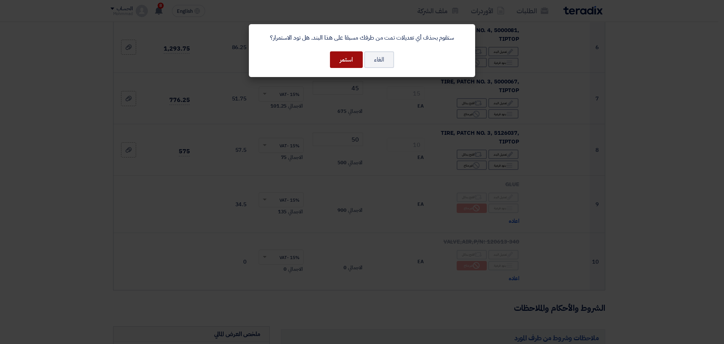
click at [347, 58] on button "استمر" at bounding box center [346, 59] width 33 height 17
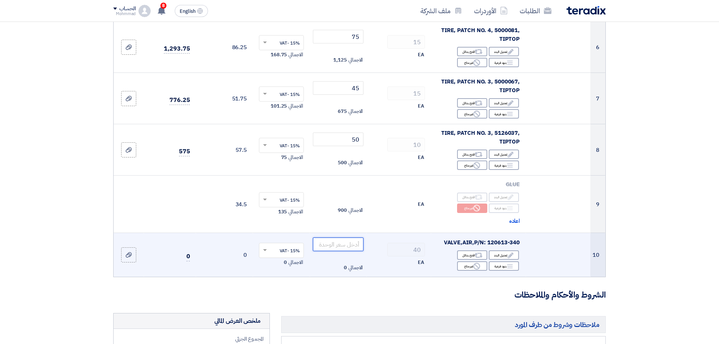
click at [350, 244] on input "number" at bounding box center [338, 244] width 51 height 14
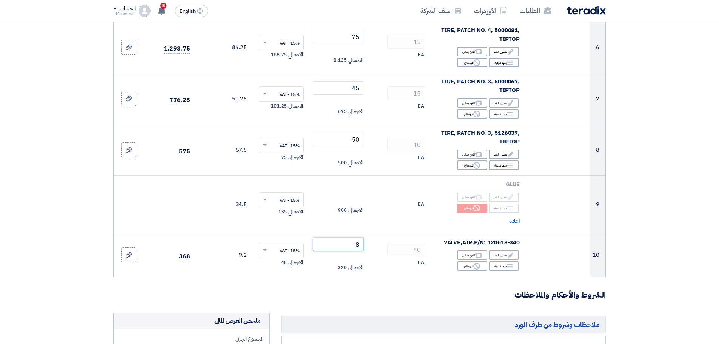
type input "8"
click at [678, 225] on section "تفاصيل الطلب # الكود/الموديل البيان/الوصف الكمية/العدد سعر الوحدة (SAR) الضرائب…" at bounding box center [359, 139] width 719 height 892
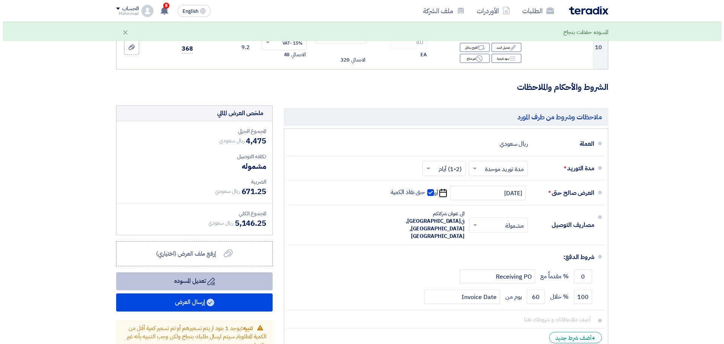
scroll to position [597, 0]
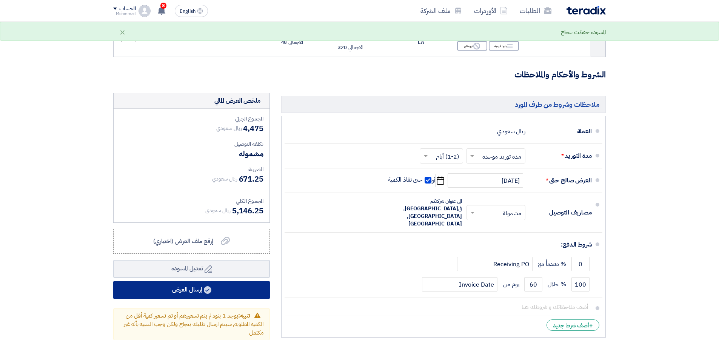
click at [218, 289] on button "إرسال العرض" at bounding box center [191, 290] width 157 height 18
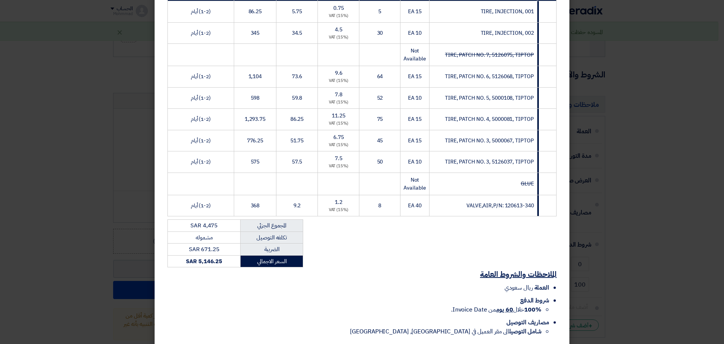
scroll to position [183, 0]
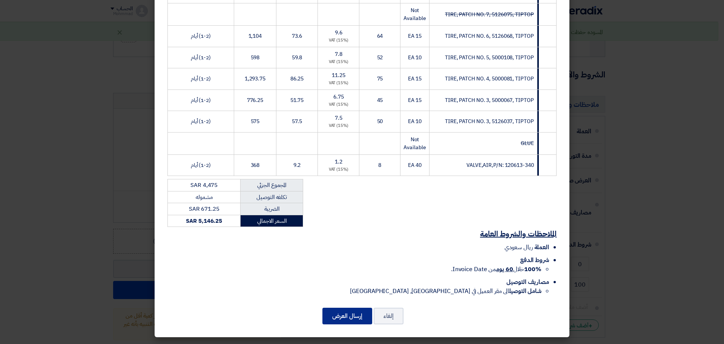
click at [352, 311] on button "إرسال العرض" at bounding box center [348, 315] width 50 height 17
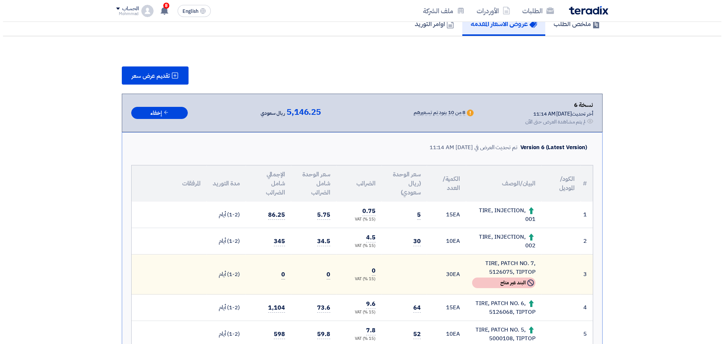
scroll to position [63, 0]
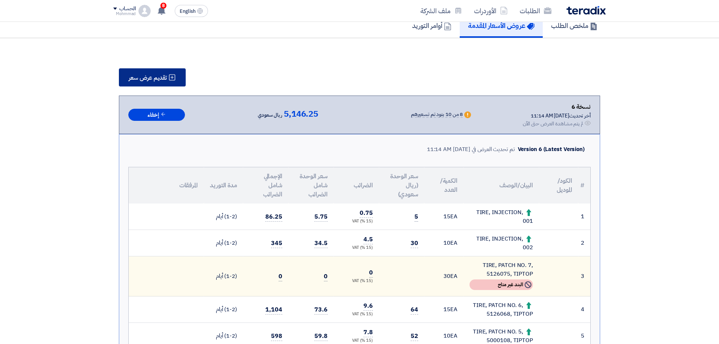
click at [160, 85] on button "تقديم عرض سعر" at bounding box center [152, 77] width 67 height 18
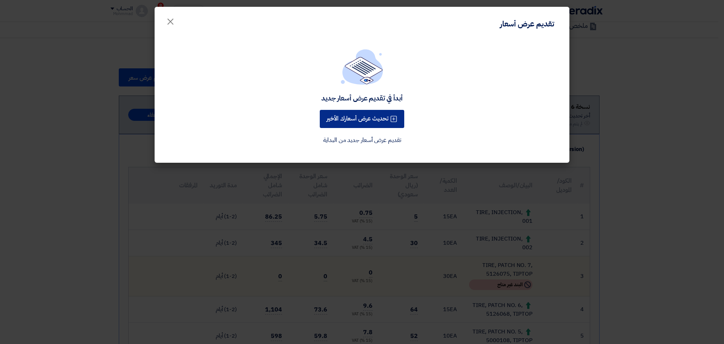
click at [375, 118] on button "تحديث عرض أسعارك الأخير" at bounding box center [362, 119] width 85 height 18
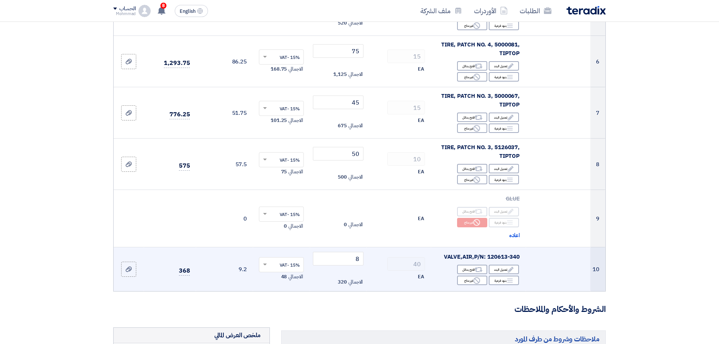
scroll to position [377, 0]
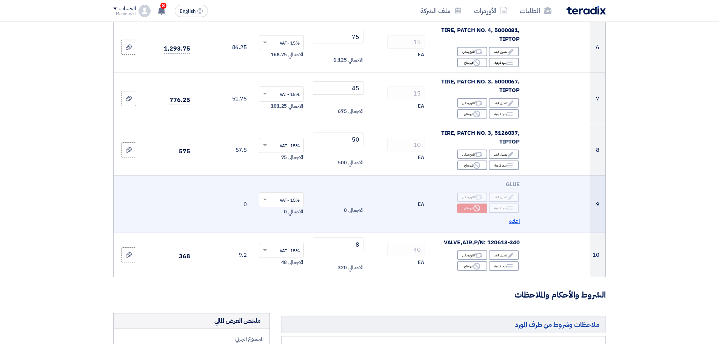
click at [511, 218] on span "اعاده" at bounding box center [514, 221] width 11 height 9
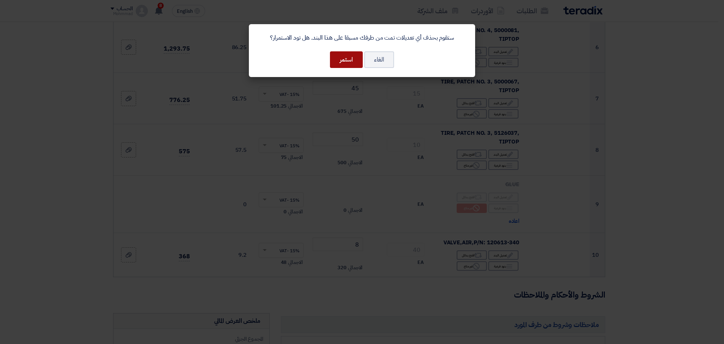
click at [340, 61] on button "استمر" at bounding box center [346, 59] width 33 height 17
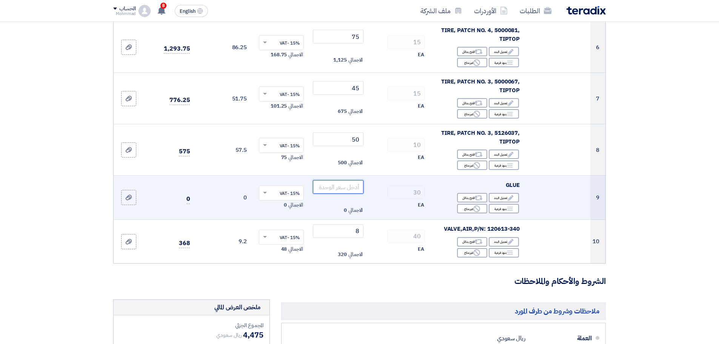
click at [355, 190] on input "number" at bounding box center [338, 187] width 51 height 14
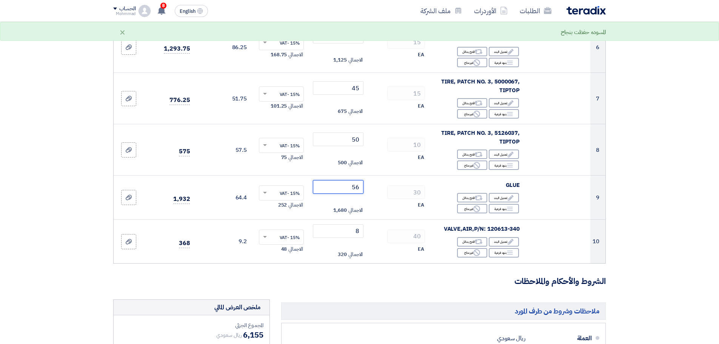
type input "56"
click at [689, 164] on section "تفاصيل الطلب # الكود/الموديل البيان/الوصف الكمية/العدد سعر الوحدة (SAR) الضرائب…" at bounding box center [359, 132] width 719 height 879
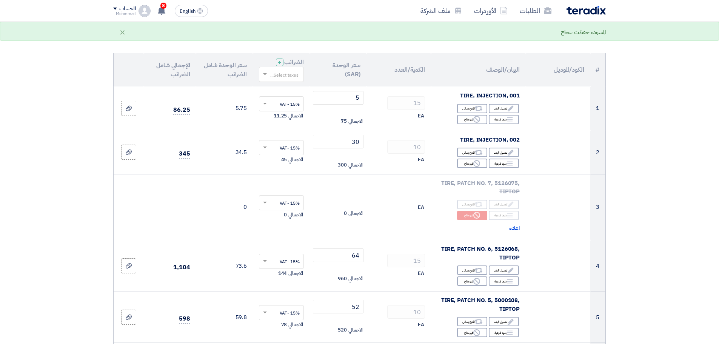
scroll to position [31, 0]
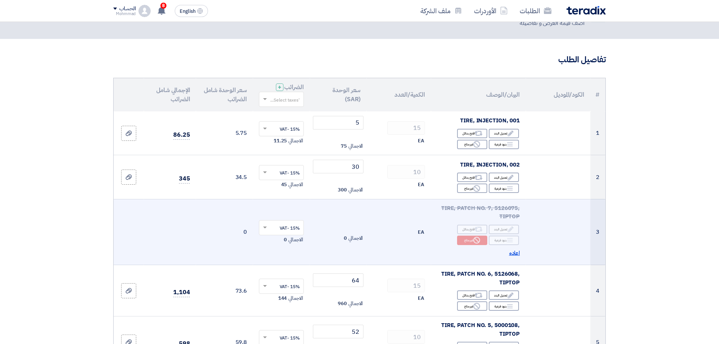
click at [512, 251] on span "اعاده" at bounding box center [514, 253] width 11 height 9
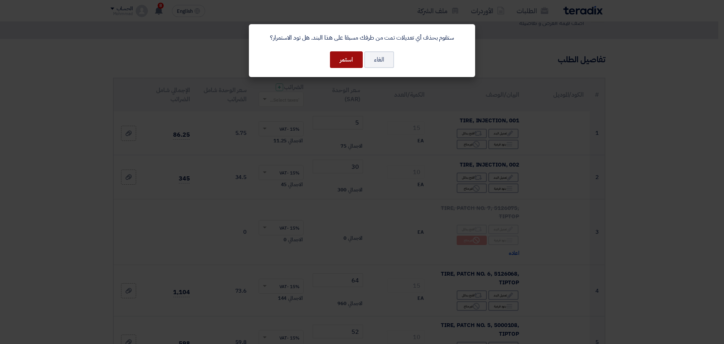
click at [343, 61] on button "استمر" at bounding box center [346, 59] width 33 height 17
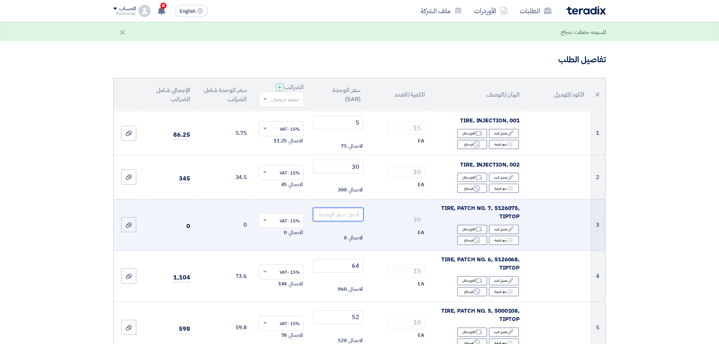
click at [348, 214] on input "number" at bounding box center [338, 215] width 51 height 14
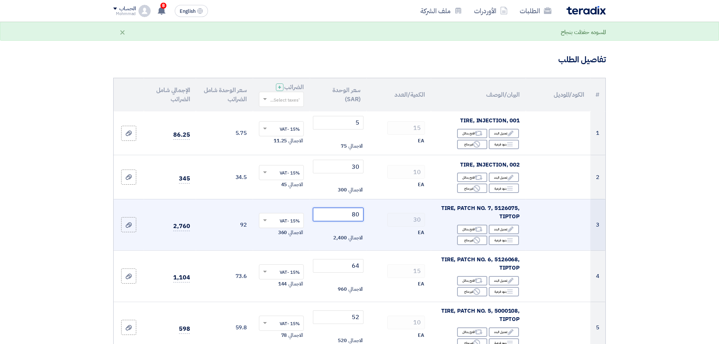
click at [353, 212] on input "80" at bounding box center [338, 215] width 51 height 14
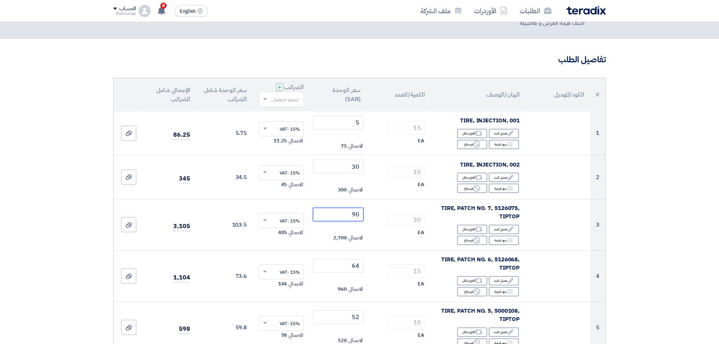
type input "90"
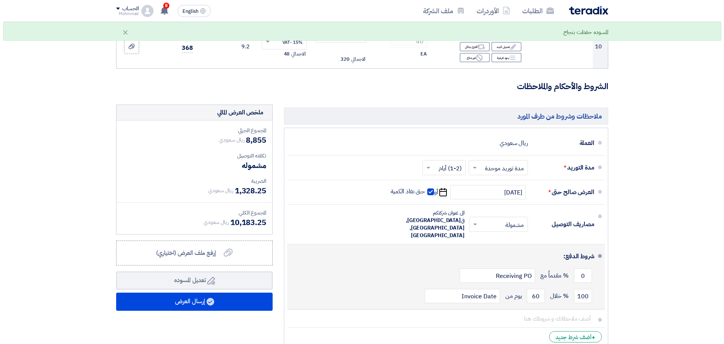
scroll to position [566, 0]
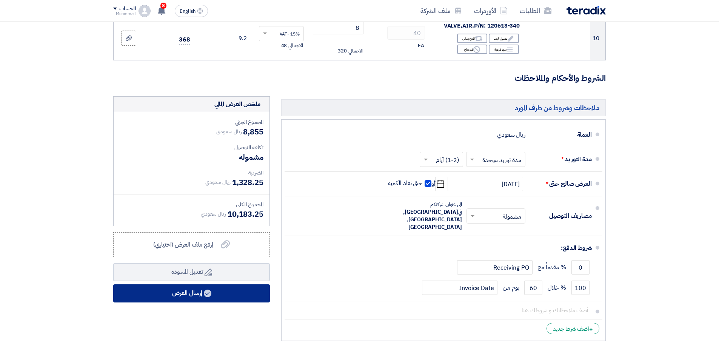
click at [227, 295] on button "إرسال العرض" at bounding box center [191, 293] width 157 height 18
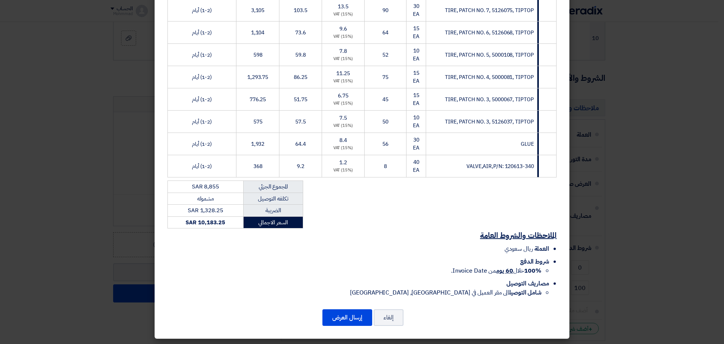
scroll to position [190, 0]
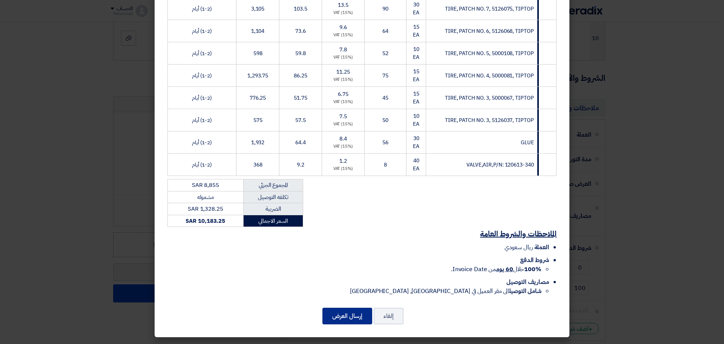
click at [364, 320] on button "إرسال العرض" at bounding box center [348, 315] width 50 height 17
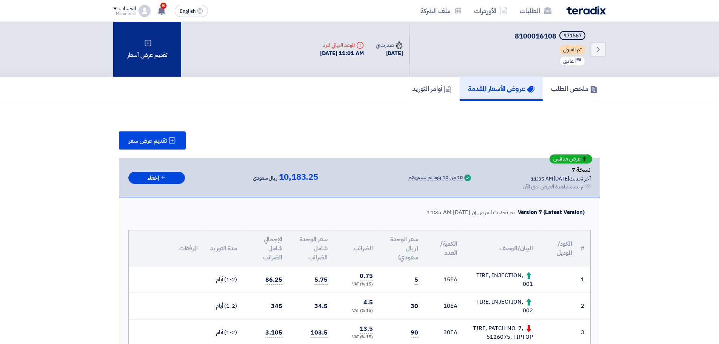
click at [140, 42] on div "تقديم عرض أسعار" at bounding box center [147, 49] width 68 height 55
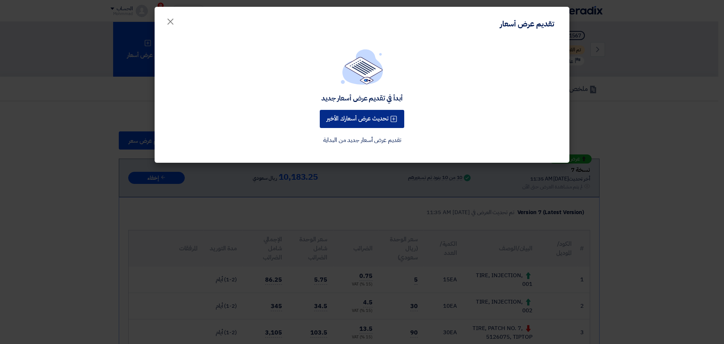
click at [363, 117] on button "تحديث عرض أسعارك الأخير" at bounding box center [362, 119] width 85 height 18
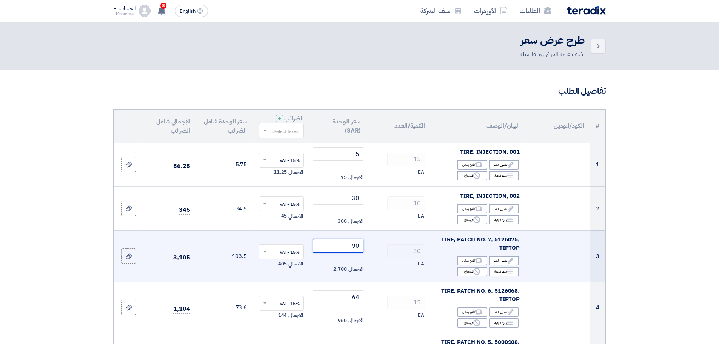
click at [360, 244] on input "90" at bounding box center [338, 246] width 51 height 14
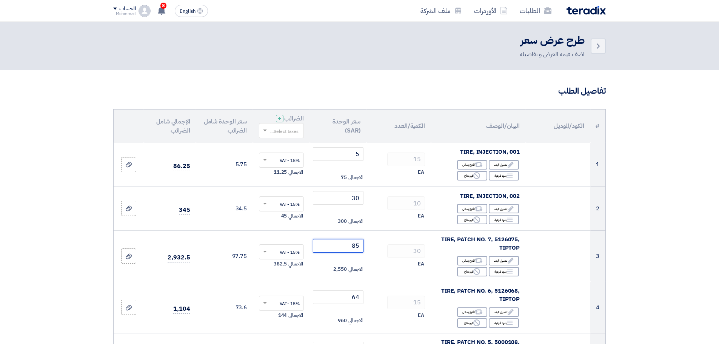
type input "85"
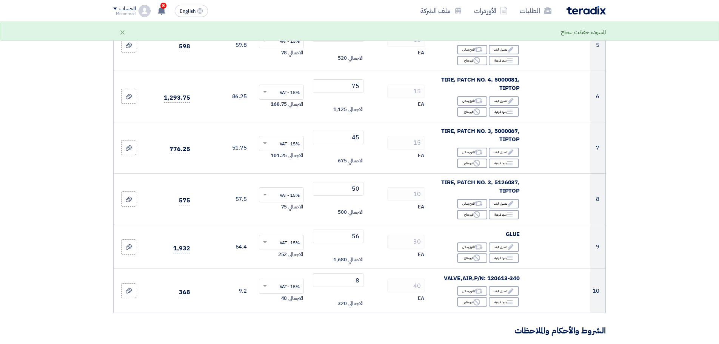
scroll to position [346, 0]
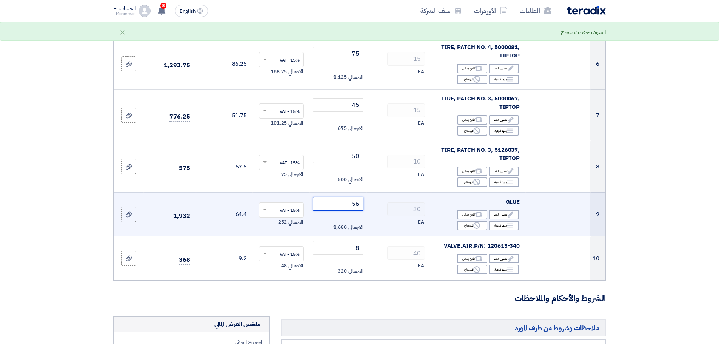
click at [357, 206] on input "56" at bounding box center [338, 204] width 51 height 14
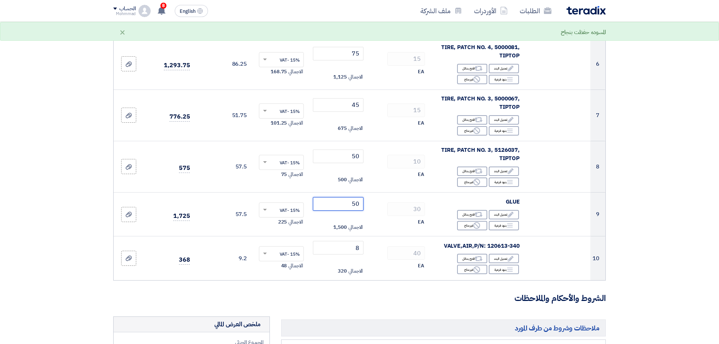
type input "50"
click at [698, 253] on section "تفاصيل الطلب # الكود/الموديل البيان/الوصف الكمية/العدد سعر الوحدة (SAR) الضرائب…" at bounding box center [359, 156] width 719 height 864
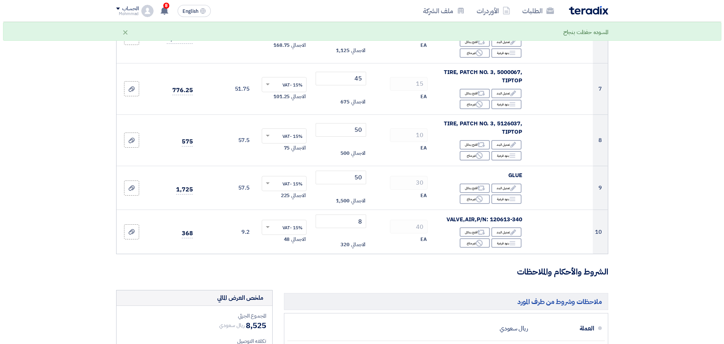
scroll to position [566, 0]
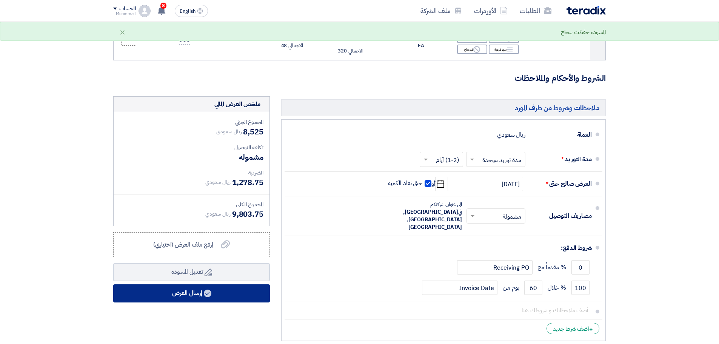
click at [185, 291] on button "إرسال العرض" at bounding box center [191, 293] width 157 height 18
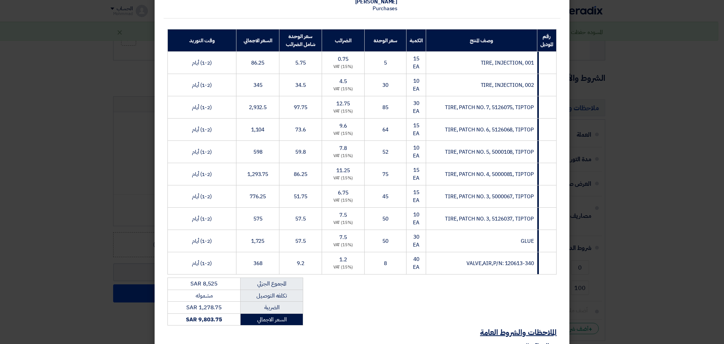
scroll to position [189, 0]
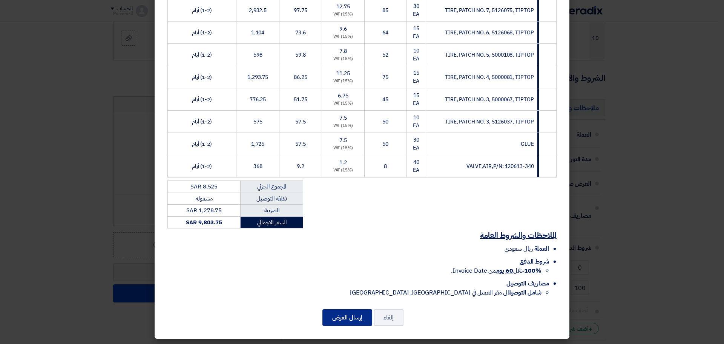
click at [338, 320] on button "إرسال العرض" at bounding box center [348, 317] width 50 height 17
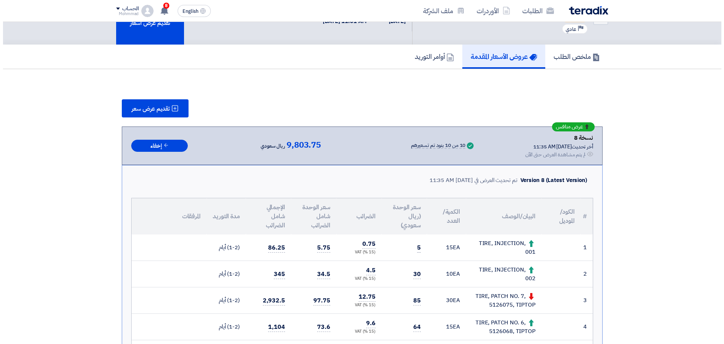
scroll to position [31, 0]
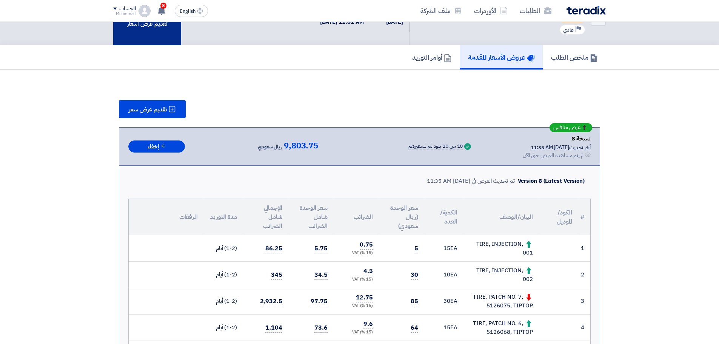
click at [153, 42] on div "تقديم عرض أسعار" at bounding box center [147, 18] width 68 height 55
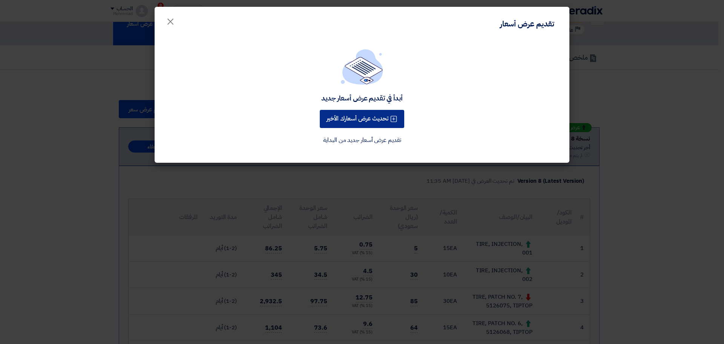
click at [349, 125] on button "تحديث عرض أسعارك الأخير" at bounding box center [362, 119] width 85 height 18
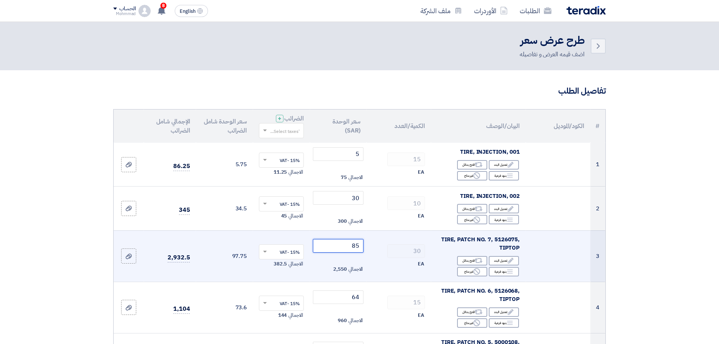
click at [357, 248] on input "85" at bounding box center [338, 246] width 51 height 14
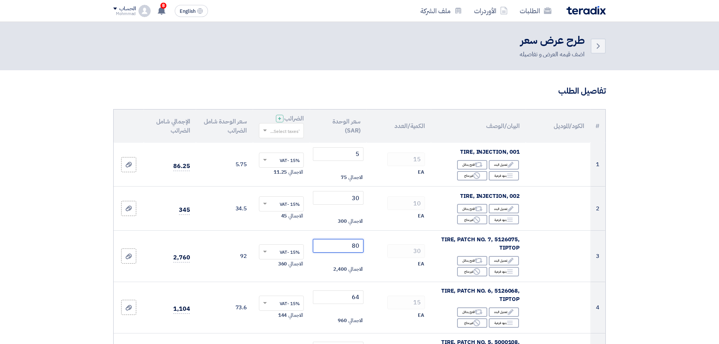
type input "80"
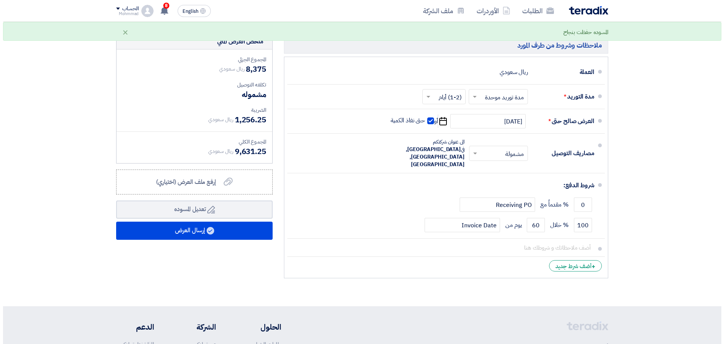
scroll to position [629, 0]
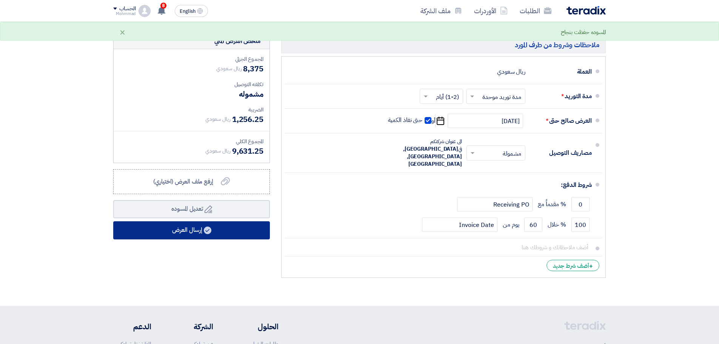
click at [180, 229] on button "إرسال العرض" at bounding box center [191, 230] width 157 height 18
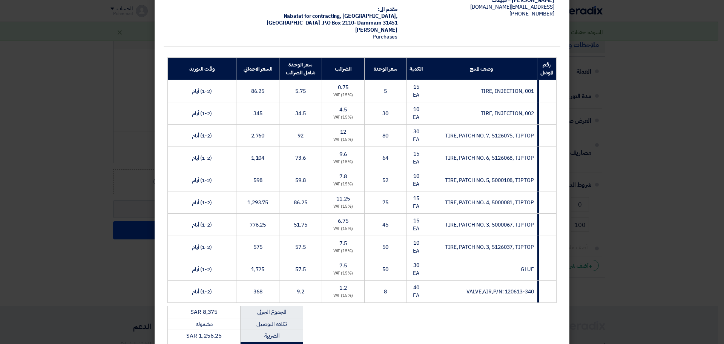
scroll to position [189, 0]
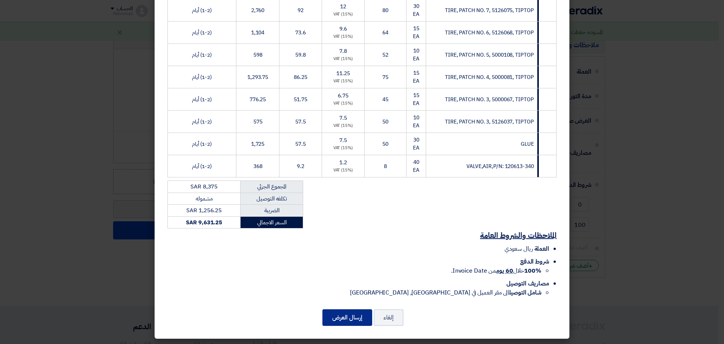
click at [350, 315] on button "إرسال العرض" at bounding box center [348, 317] width 50 height 17
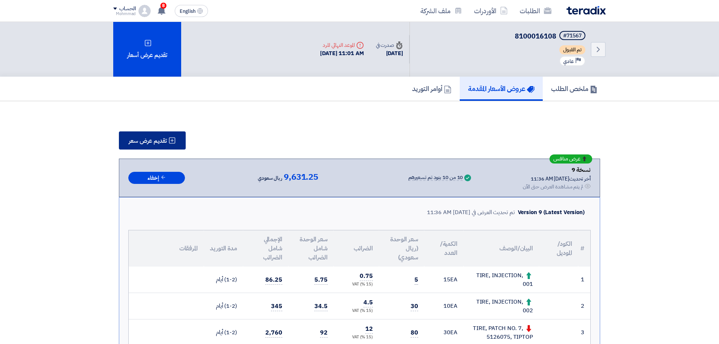
click at [152, 140] on span "تقديم عرض سعر" at bounding box center [148, 141] width 38 height 6
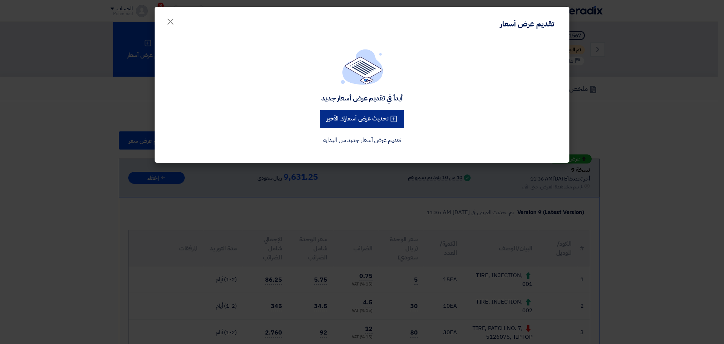
click at [345, 125] on button "تحديث عرض أسعارك الأخير" at bounding box center [362, 119] width 85 height 18
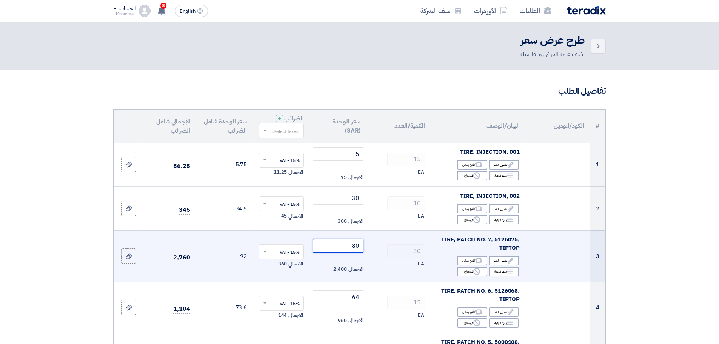
click at [356, 246] on input "80" at bounding box center [338, 246] width 51 height 14
click at [355, 246] on input "80" at bounding box center [338, 246] width 51 height 14
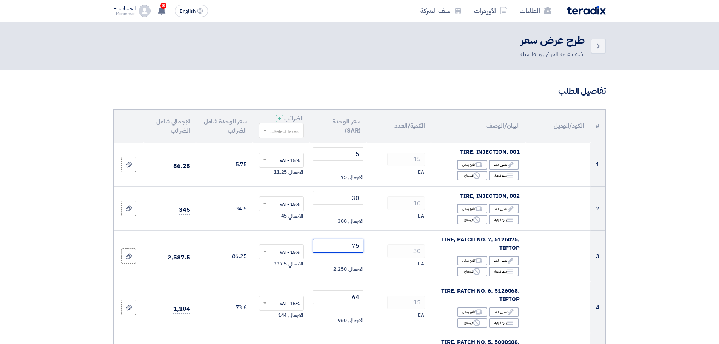
type input "75"
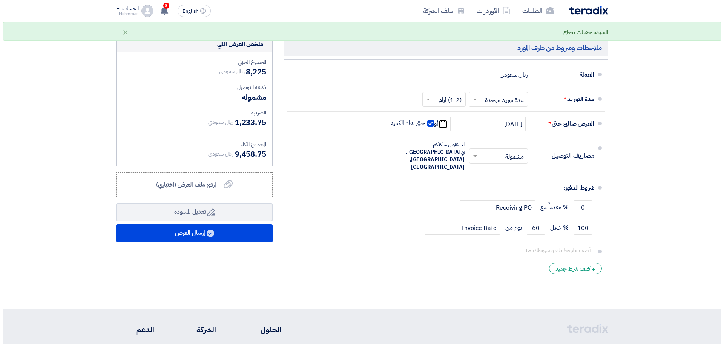
scroll to position [629, 0]
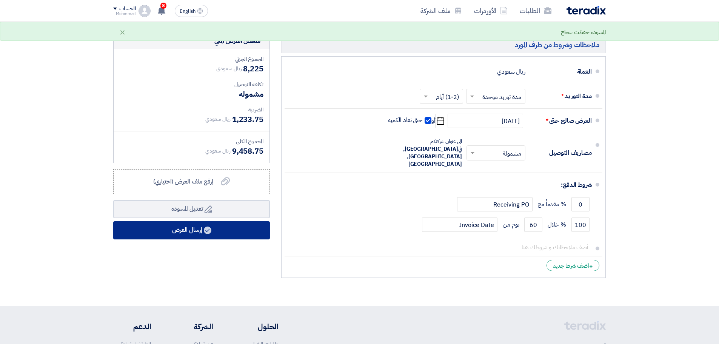
click at [187, 231] on button "إرسال العرض" at bounding box center [191, 230] width 157 height 18
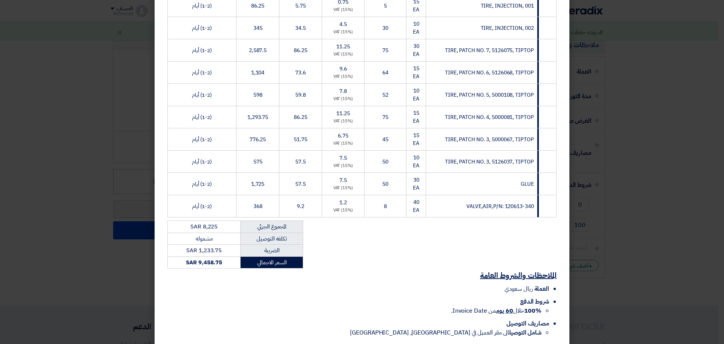
scroll to position [190, 0]
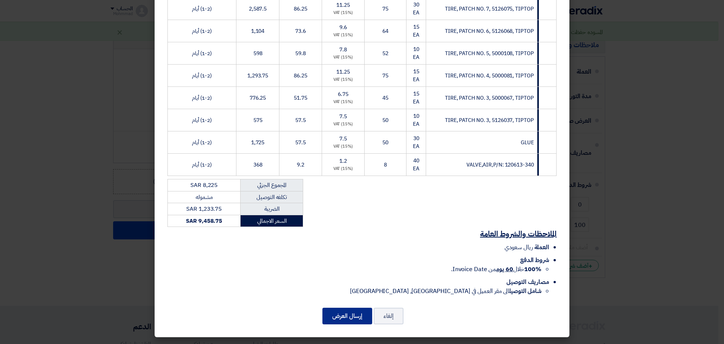
click at [341, 322] on button "إرسال العرض" at bounding box center [348, 315] width 50 height 17
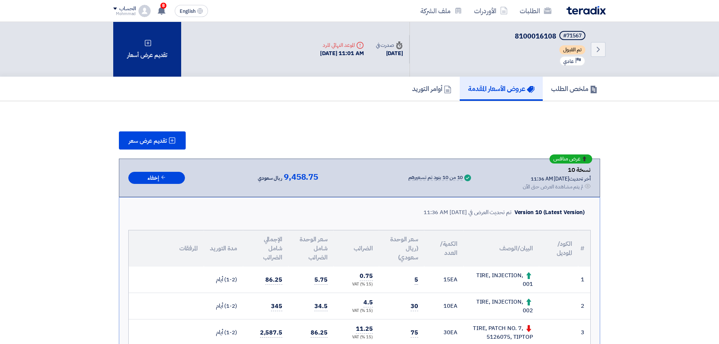
click at [140, 46] on div "تقديم عرض أسعار" at bounding box center [147, 49] width 68 height 55
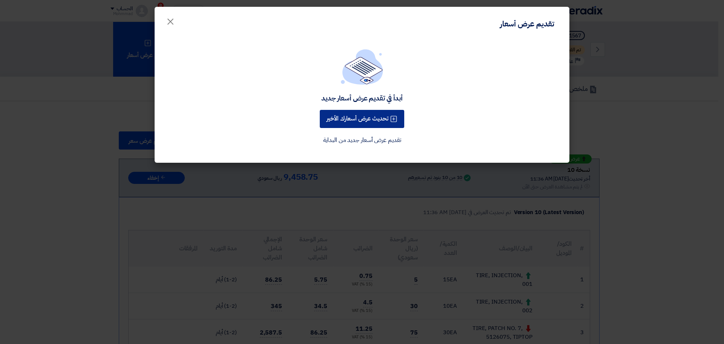
click at [359, 118] on button "تحديث عرض أسعارك الأخير" at bounding box center [362, 119] width 85 height 18
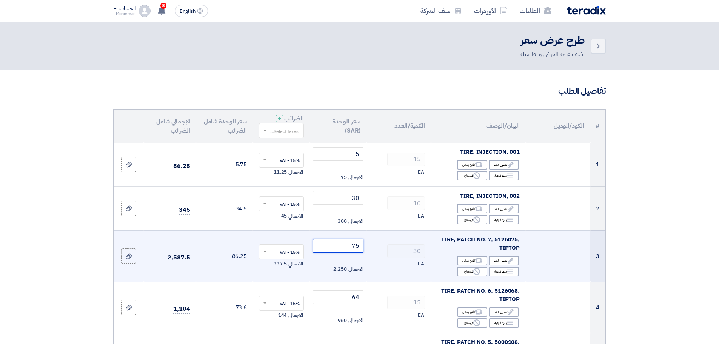
click at [355, 244] on input "75" at bounding box center [338, 246] width 51 height 14
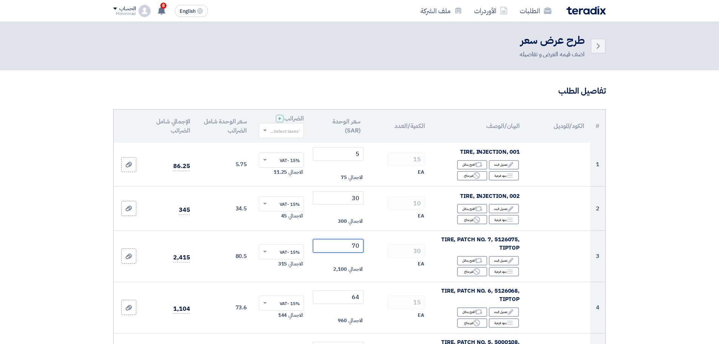
type input "70"
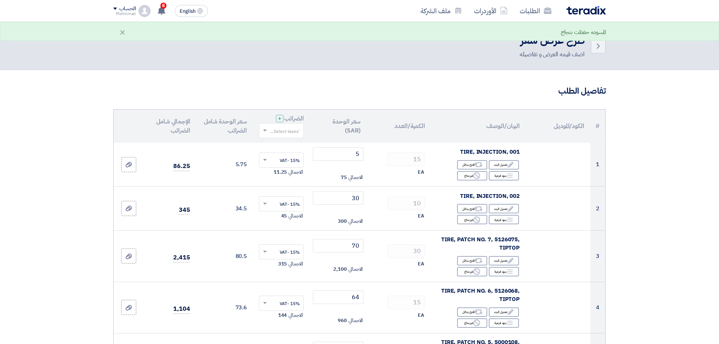
click at [202, 43] on div "Back طرح عرض سعر اضف قيمه العرض و تفاصيله" at bounding box center [359, 46] width 492 height 26
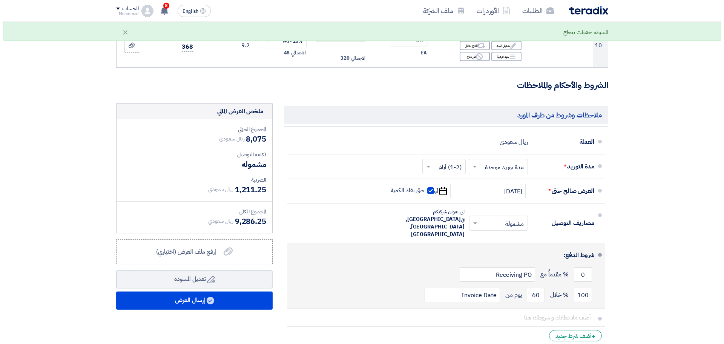
scroll to position [660, 0]
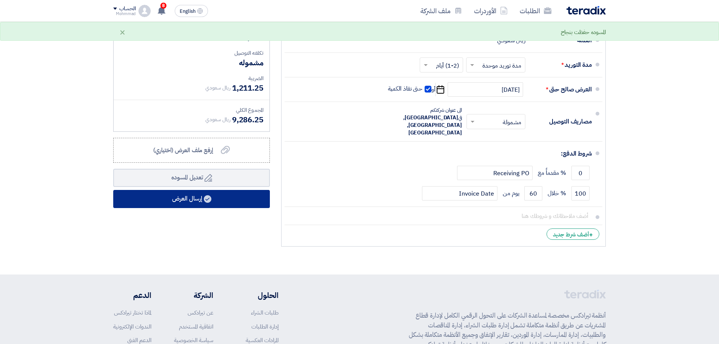
click at [219, 199] on button "إرسال العرض" at bounding box center [191, 199] width 157 height 18
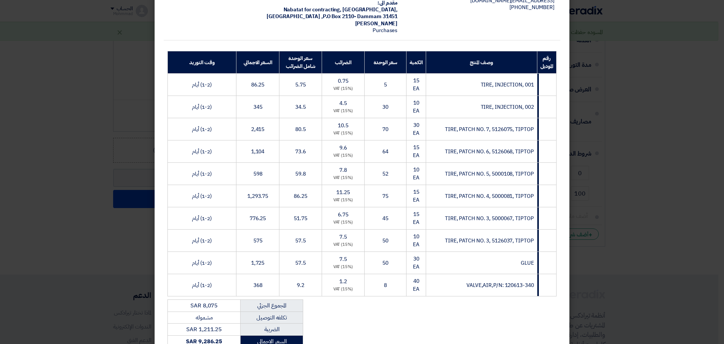
scroll to position [190, 0]
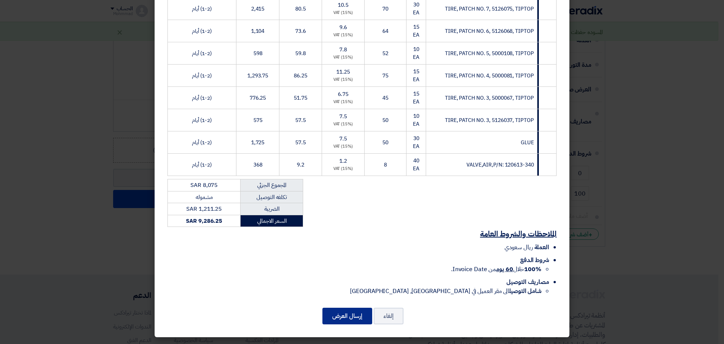
click at [344, 318] on button "إرسال العرض" at bounding box center [348, 315] width 50 height 17
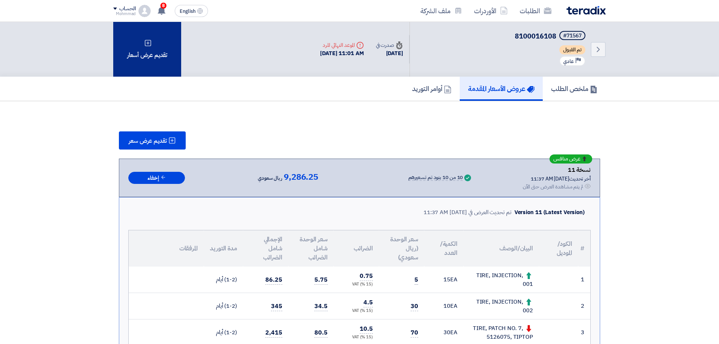
click at [136, 45] on div "تقديم عرض أسعار" at bounding box center [147, 49] width 68 height 55
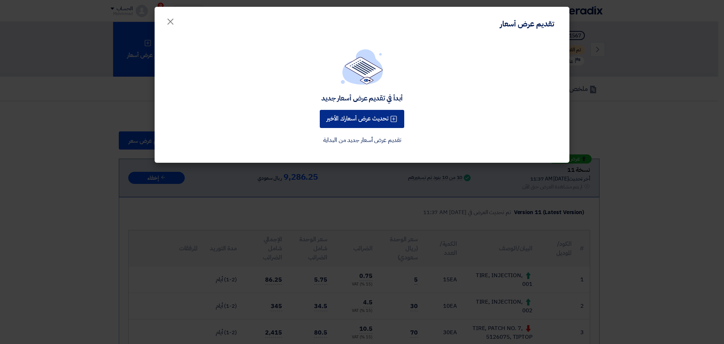
click at [335, 120] on button "تحديث عرض أسعارك الأخير" at bounding box center [362, 119] width 85 height 18
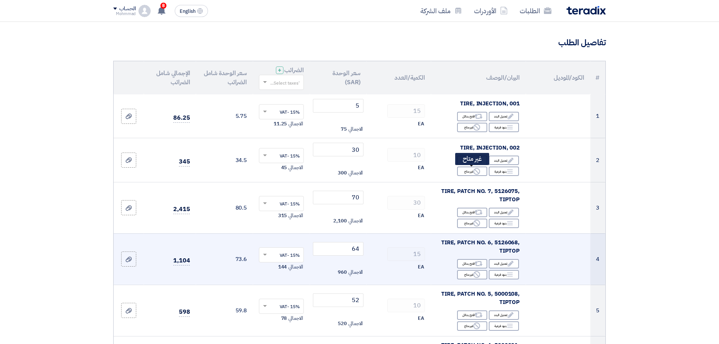
scroll to position [63, 0]
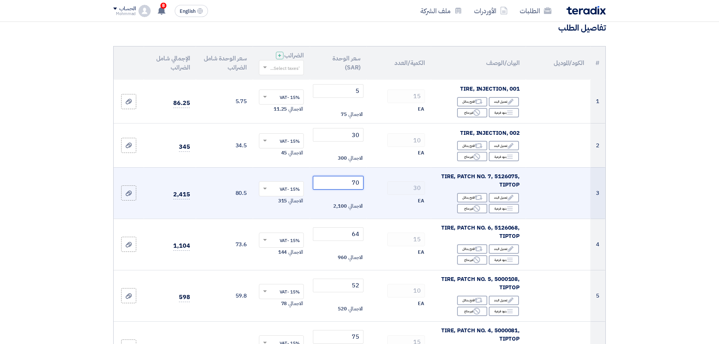
click at [359, 183] on input "70" at bounding box center [338, 183] width 51 height 14
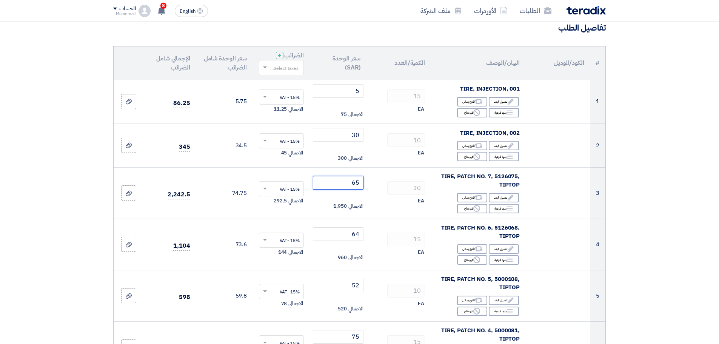
type input "65"
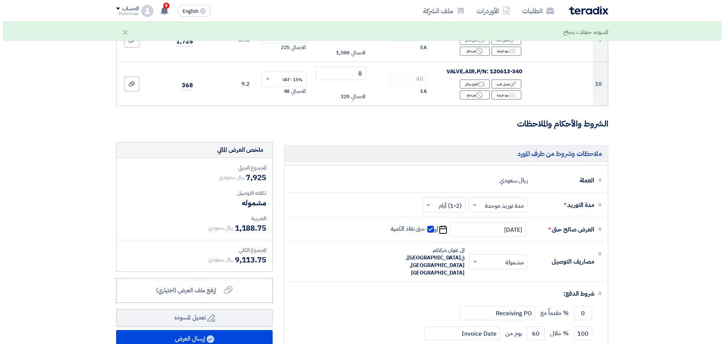
scroll to position [660, 0]
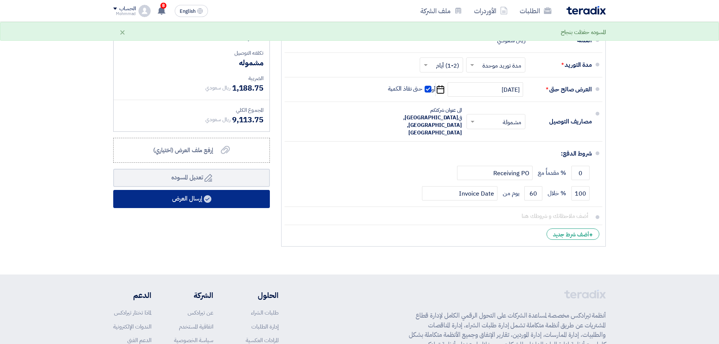
click at [197, 198] on button "إرسال العرض" at bounding box center [191, 199] width 157 height 18
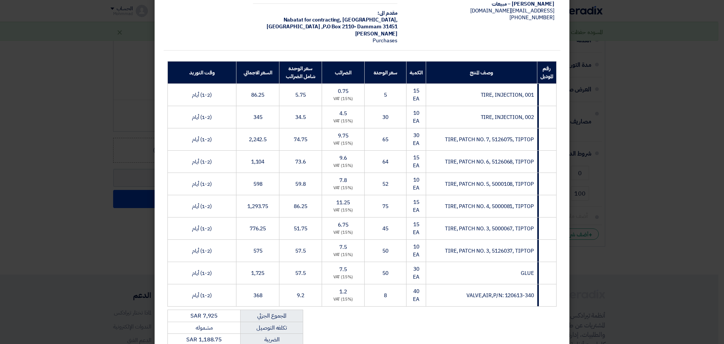
scroll to position [190, 0]
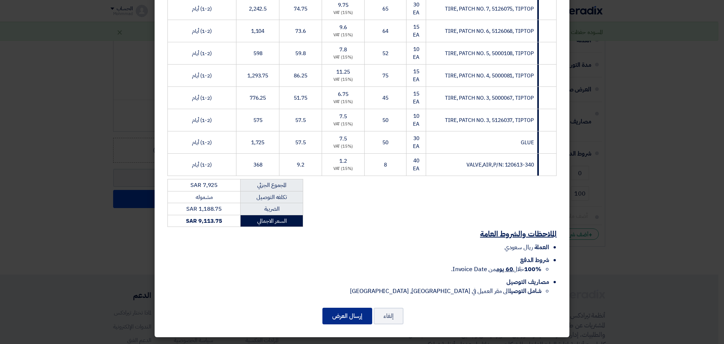
click at [355, 316] on button "إرسال العرض" at bounding box center [348, 315] width 50 height 17
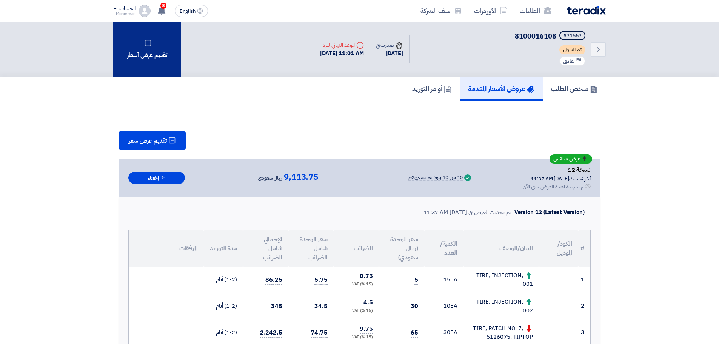
click at [141, 61] on div "تقديم عرض أسعار" at bounding box center [147, 49] width 68 height 55
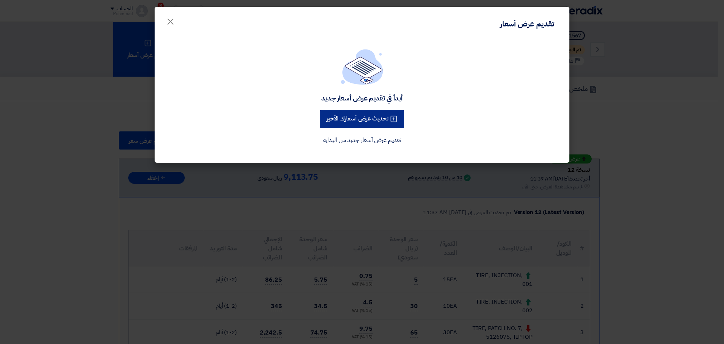
click at [351, 119] on button "تحديث عرض أسعارك الأخير" at bounding box center [362, 119] width 85 height 18
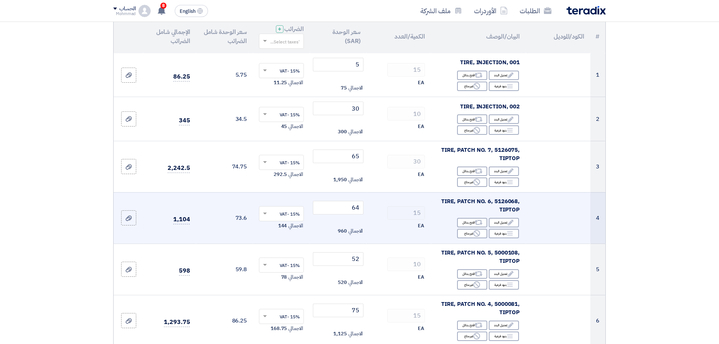
scroll to position [94, 0]
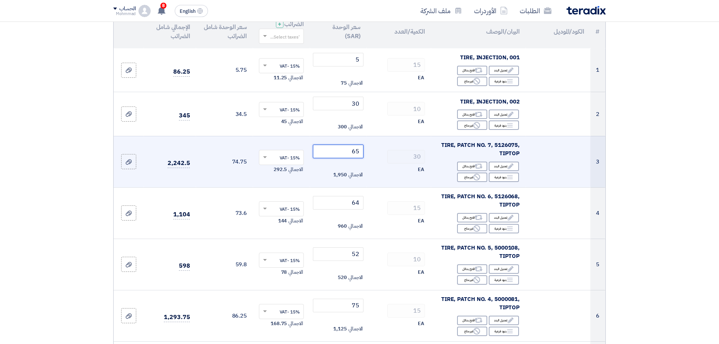
click at [359, 154] on input "65" at bounding box center [338, 151] width 51 height 14
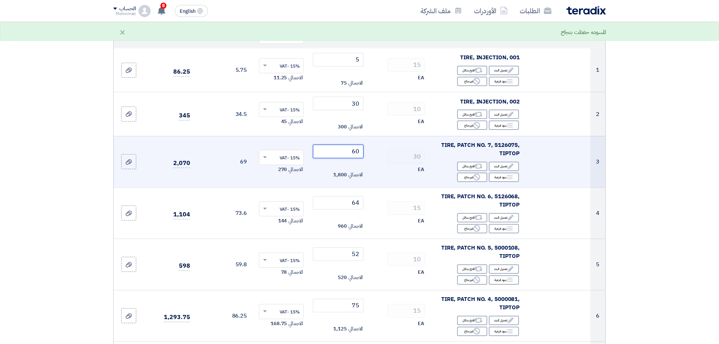
click at [355, 153] on input "60" at bounding box center [338, 151] width 51 height 14
click at [354, 155] on input "60" at bounding box center [338, 151] width 51 height 14
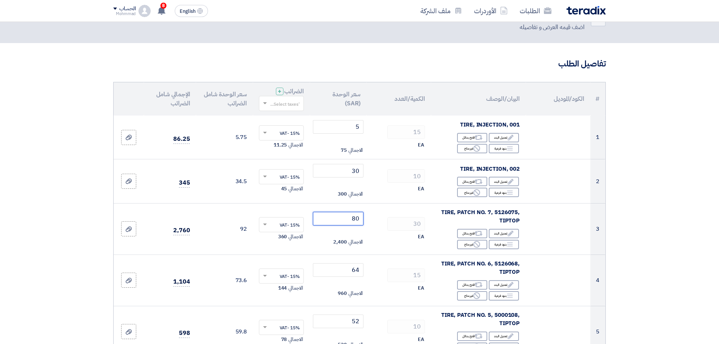
scroll to position [0, 0]
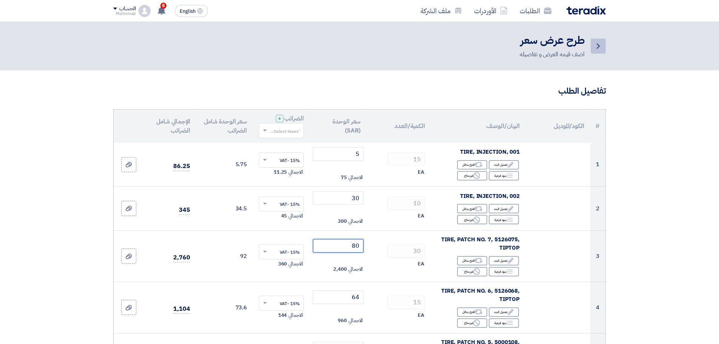
type input "80"
click at [598, 49] on icon "Back" at bounding box center [597, 46] width 9 height 9
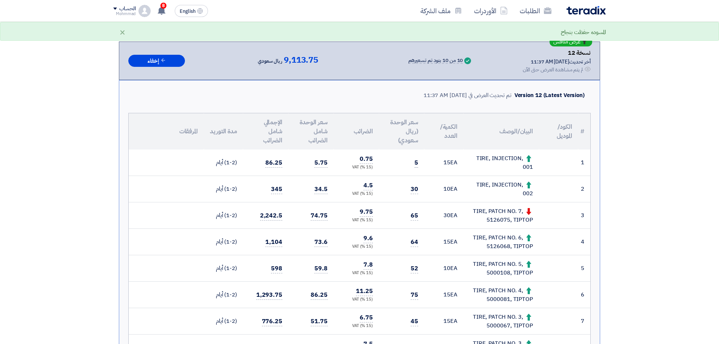
scroll to position [126, 0]
